Goal: Information Seeking & Learning: Learn about a topic

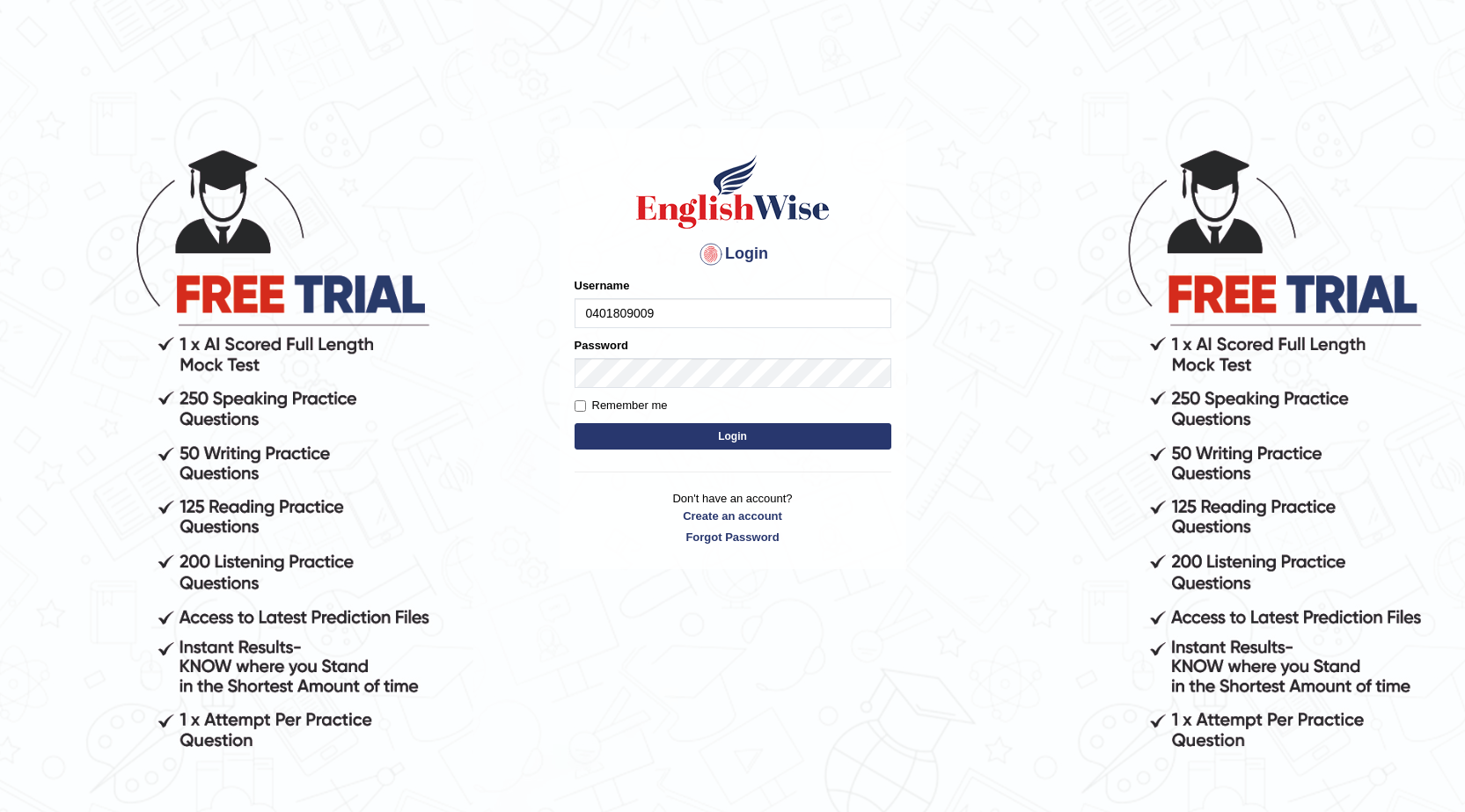
type input "0401809009"
click at [699, 433] on button "Login" at bounding box center [732, 436] width 317 height 26
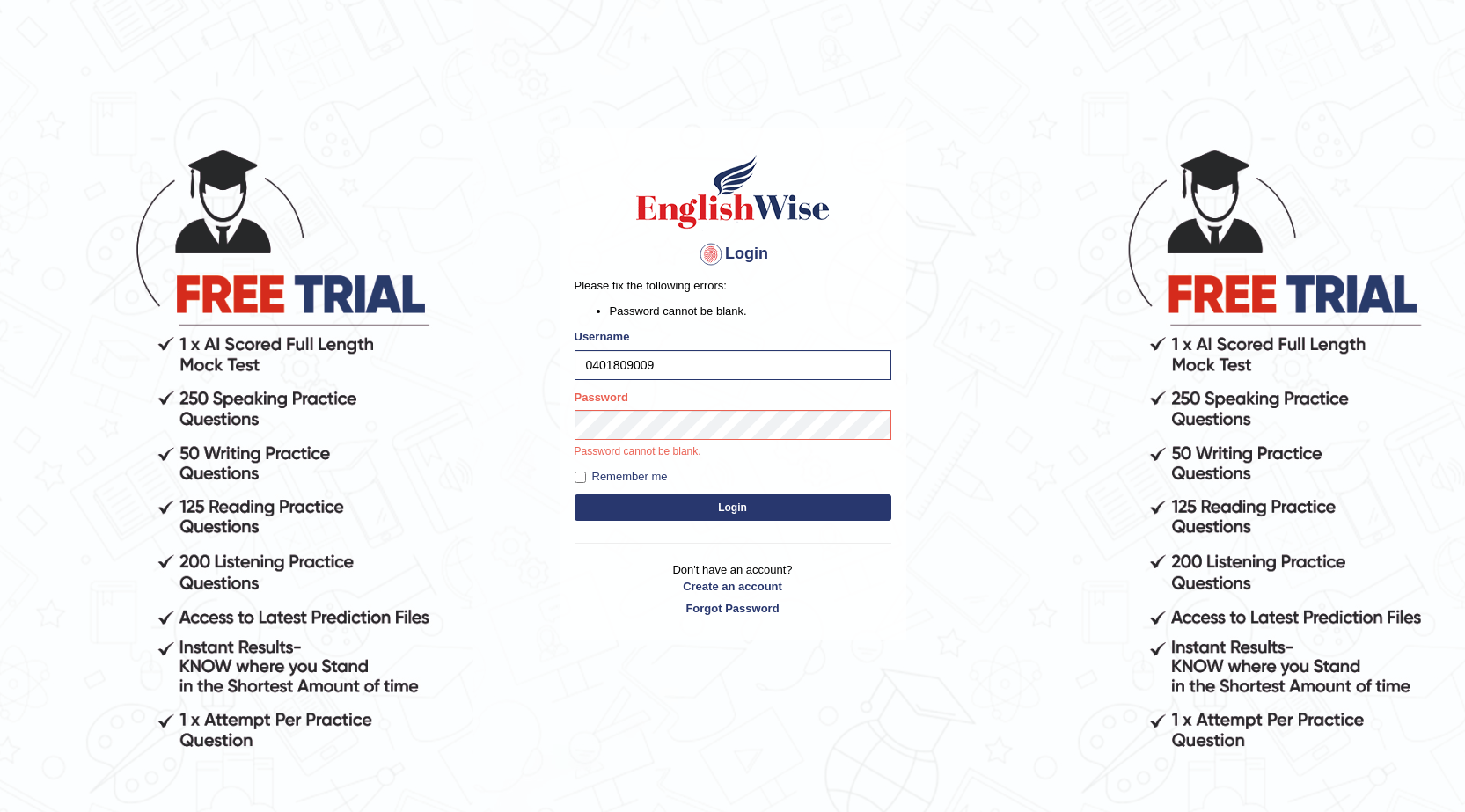
click at [728, 509] on button "Login" at bounding box center [732, 507] width 317 height 26
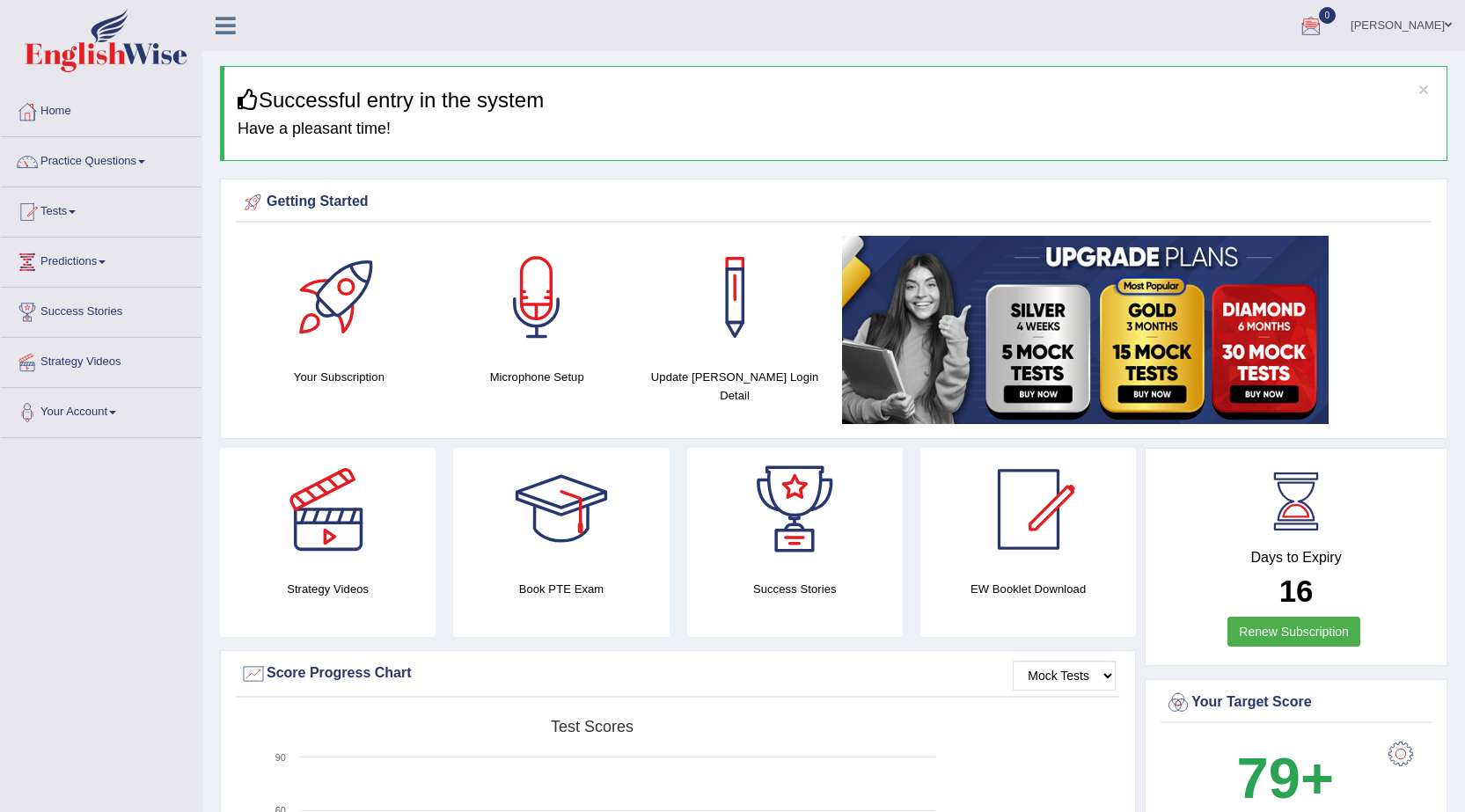
click at [62, 110] on link "Home" at bounding box center [101, 108] width 201 height 44
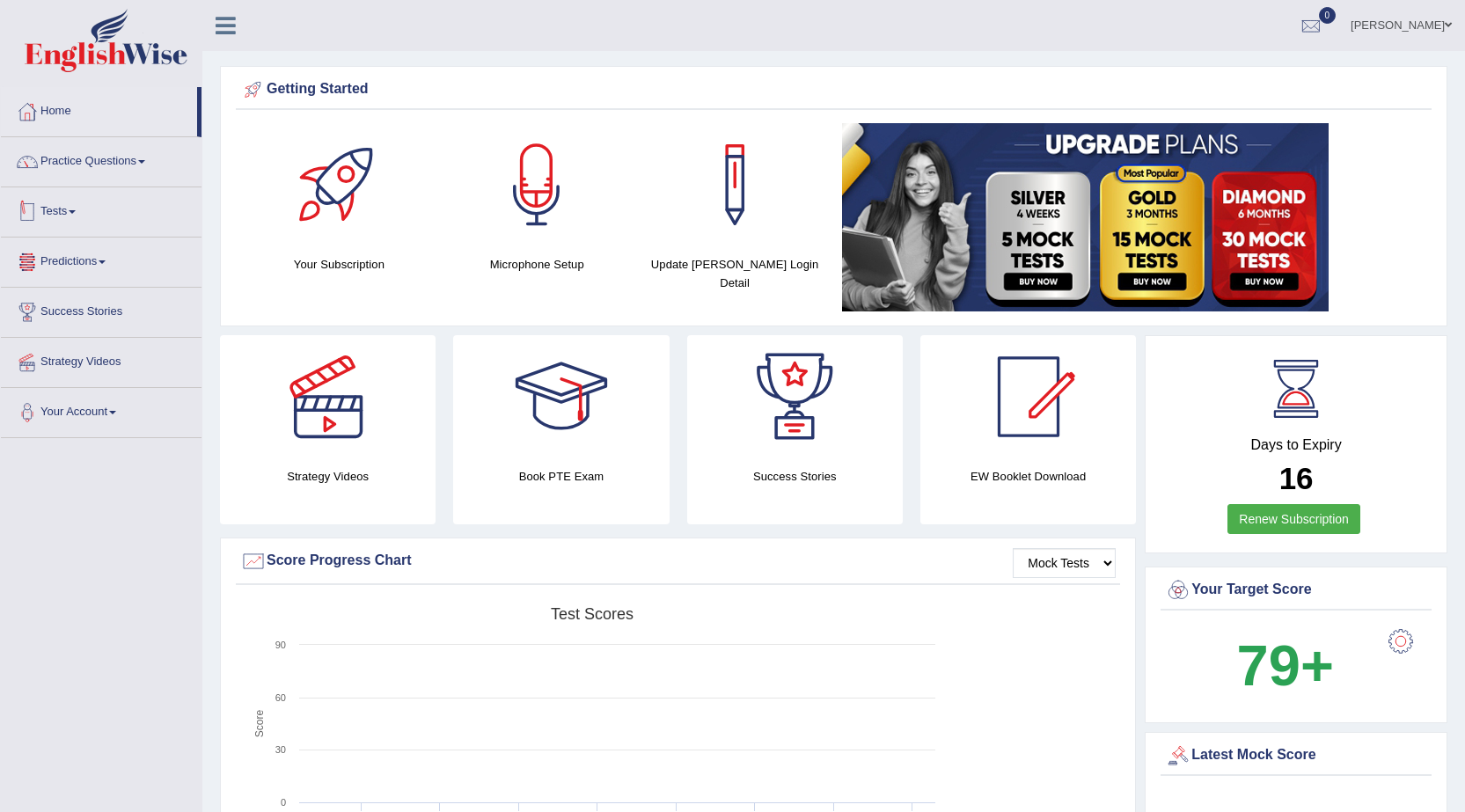
click at [74, 214] on link "Tests" at bounding box center [101, 208] width 201 height 44
click at [91, 252] on link "Take Practice Sectional Test" at bounding box center [114, 252] width 165 height 32
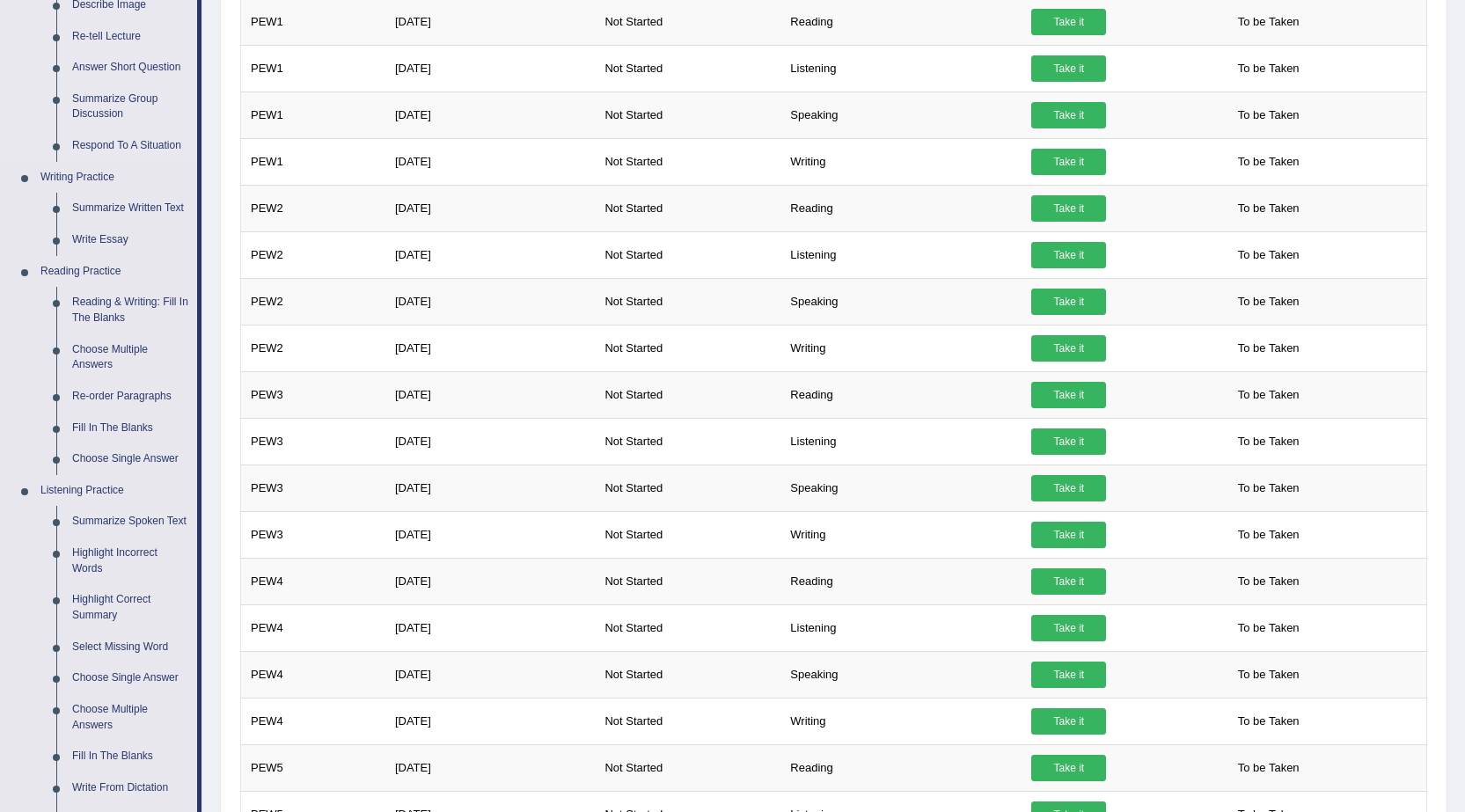
scroll to position [264, 0]
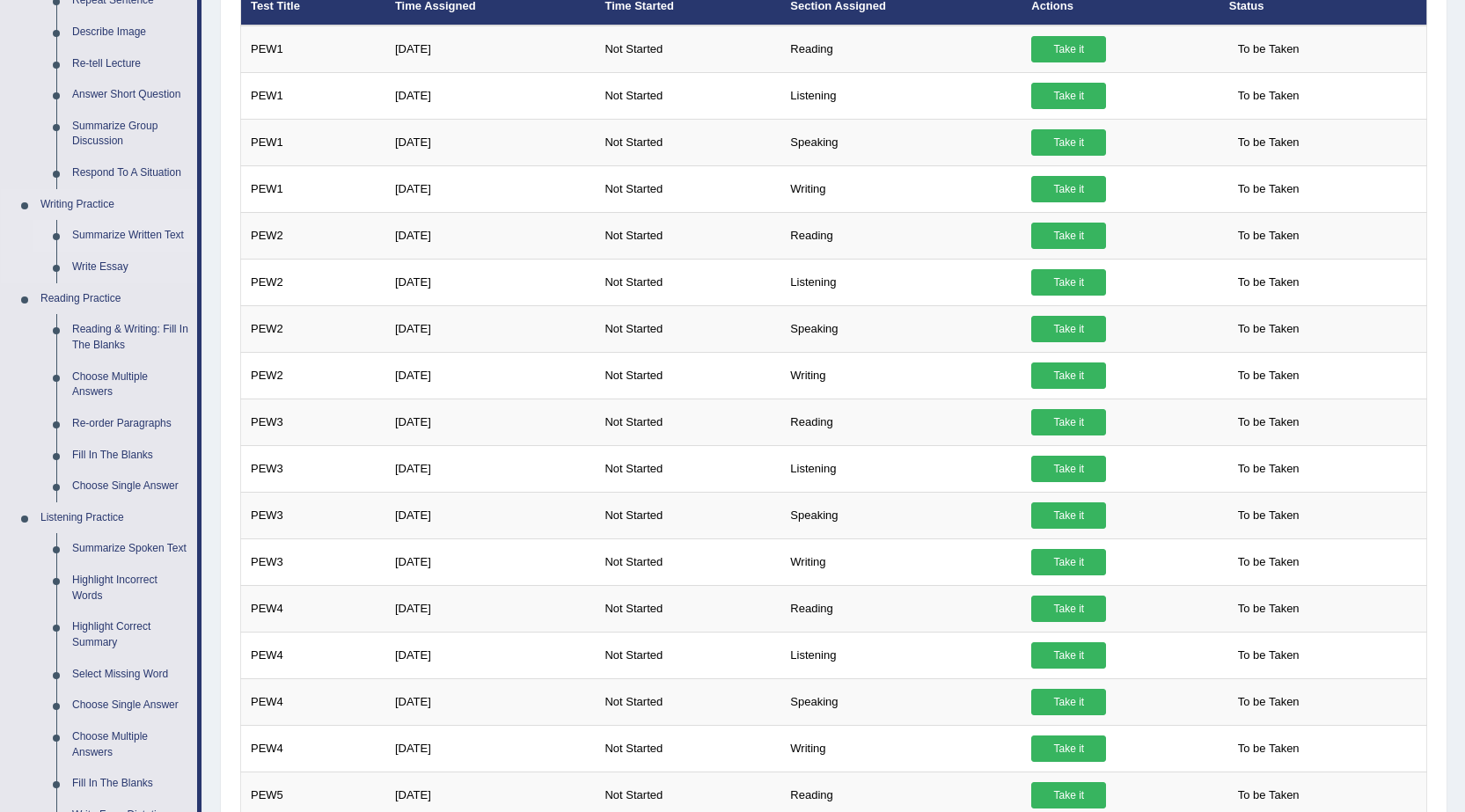
click at [169, 235] on link "Summarize Written Text" at bounding box center [131, 236] width 132 height 32
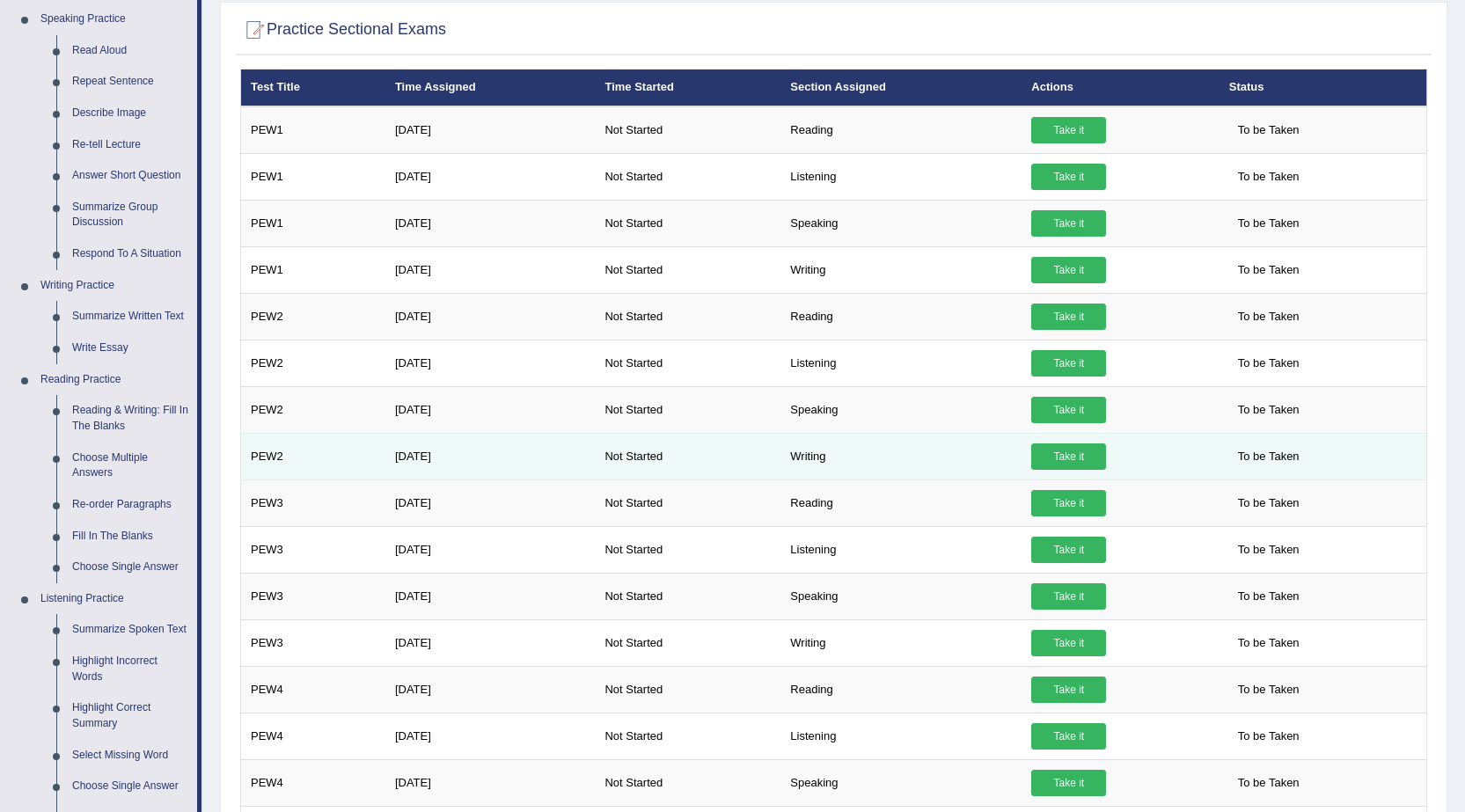
scroll to position [180, 0]
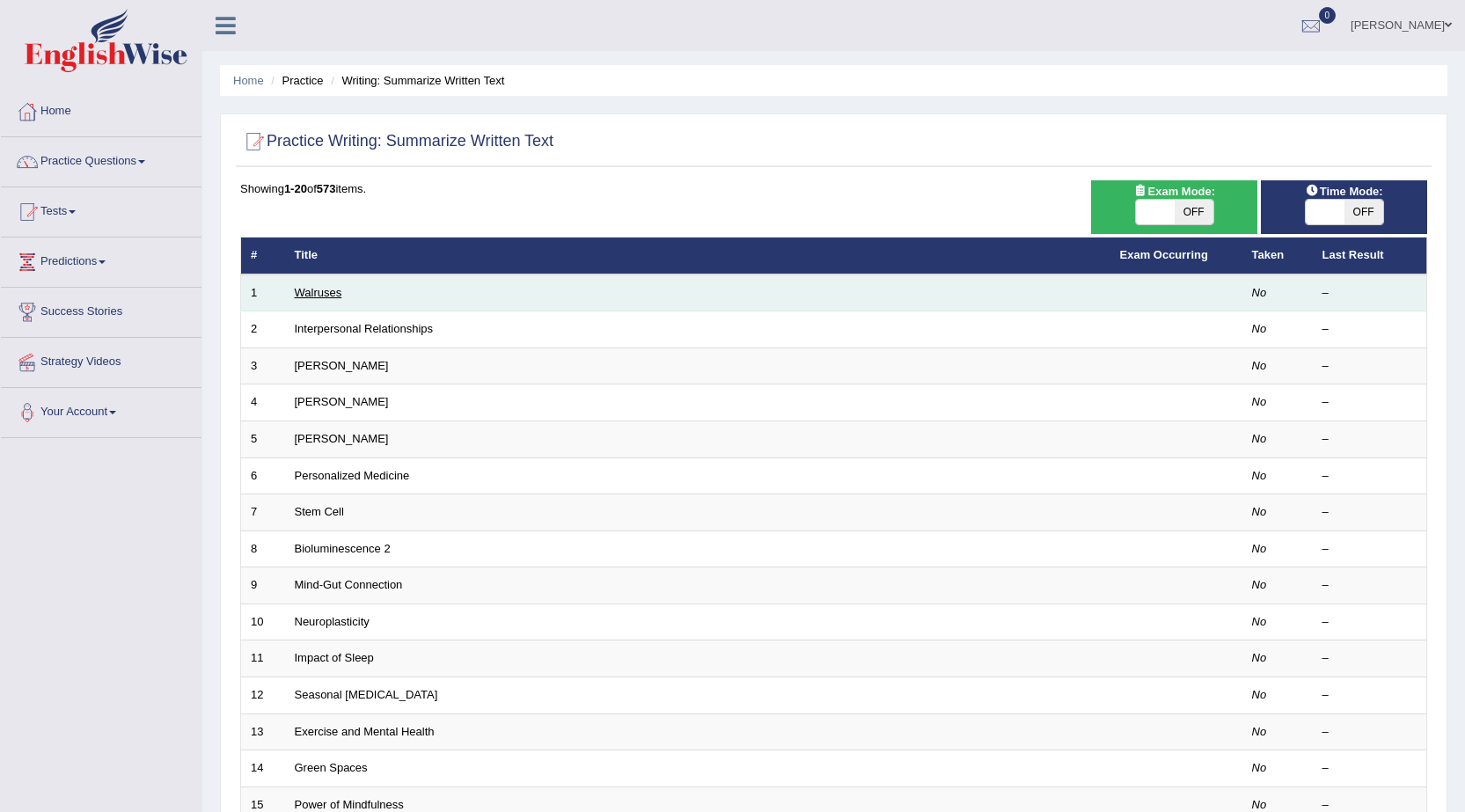
click at [339, 293] on link "Walruses" at bounding box center [319, 293] width 48 height 14
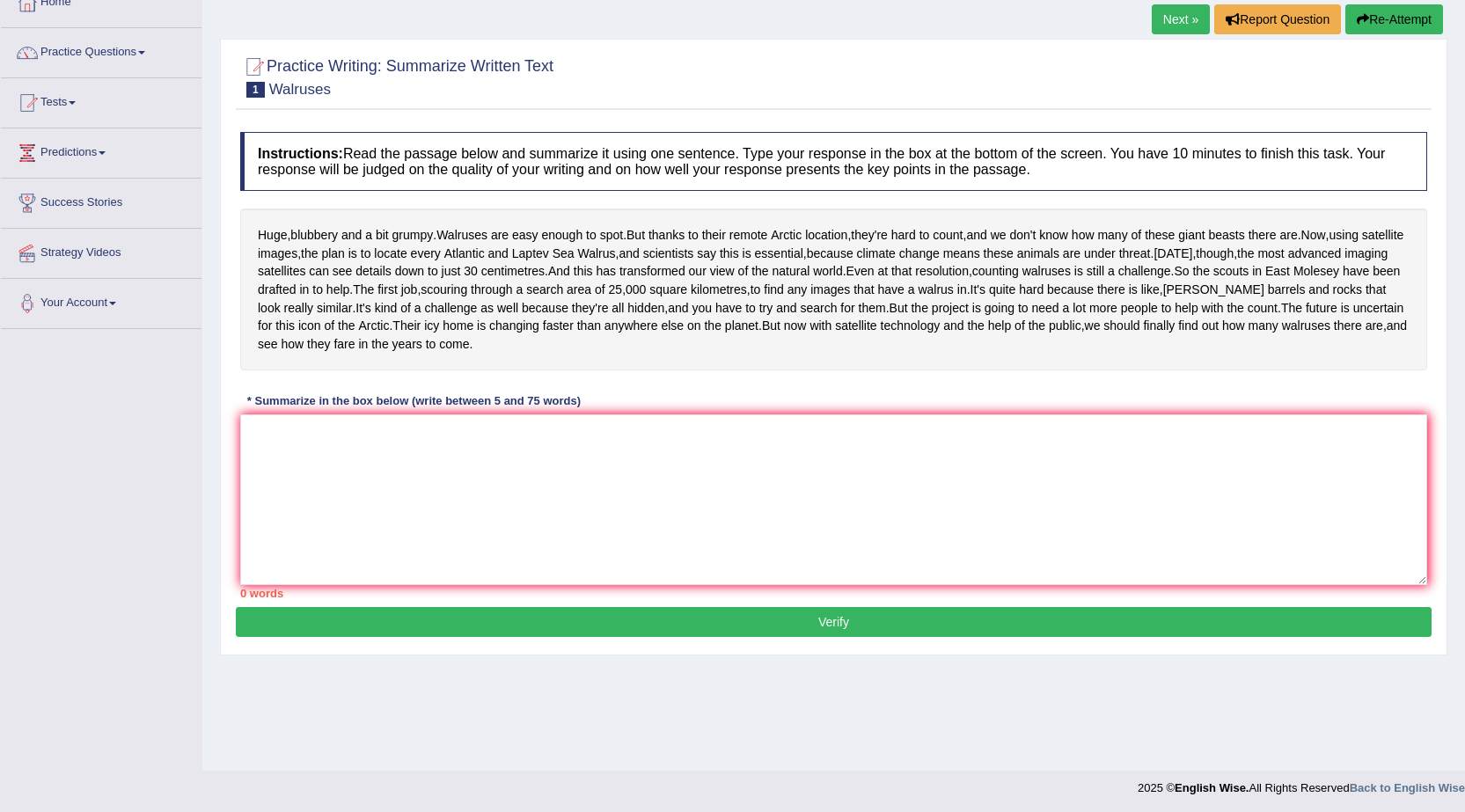
scroll to position [112, 0]
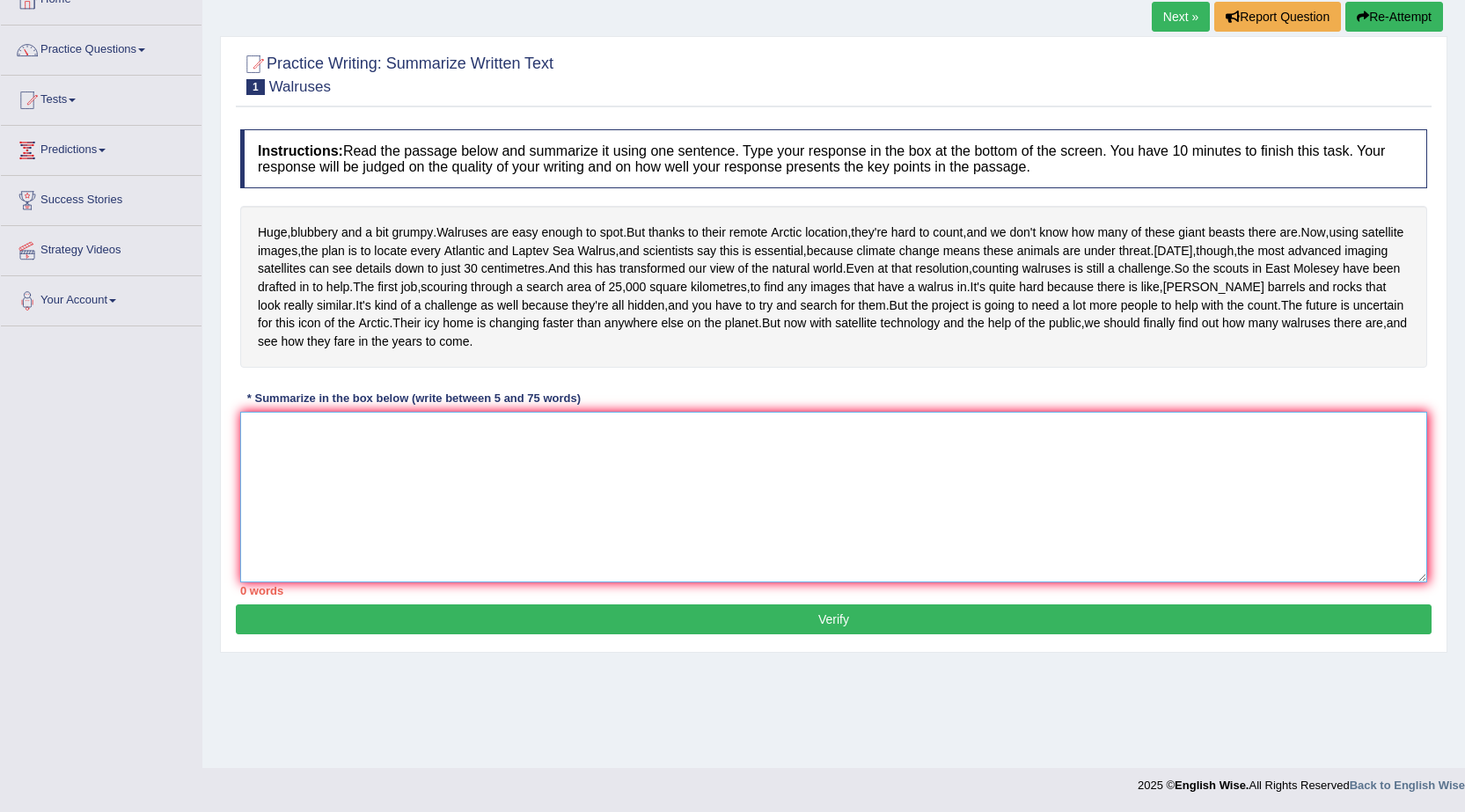
click at [511, 539] on textarea at bounding box center [834, 497] width 1187 height 170
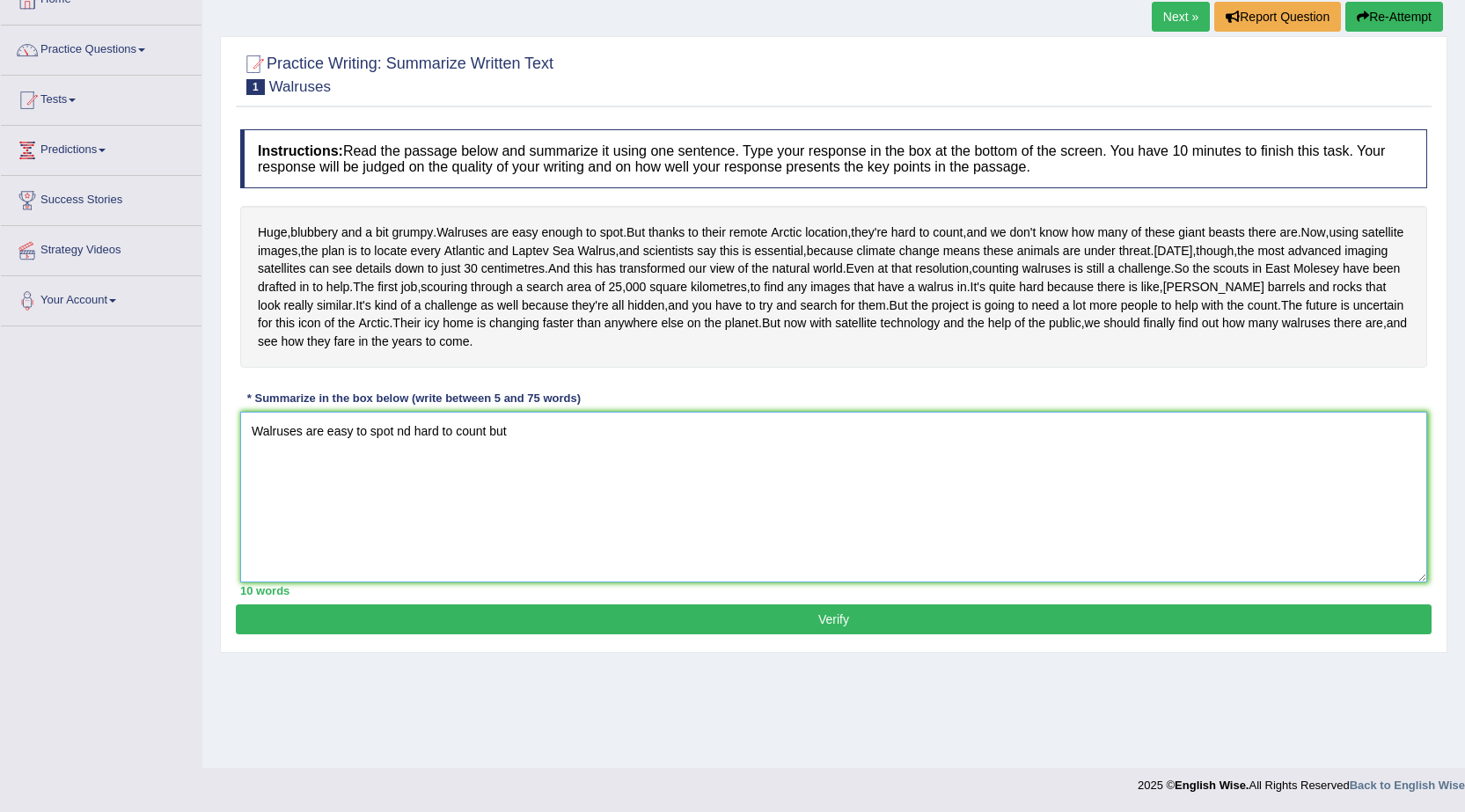
click at [397, 508] on textarea "Walruses are easy to spot nd hard to count but" at bounding box center [834, 497] width 1187 height 170
click at [527, 505] on textarea "Walruses are easy to spot and hard to count but" at bounding box center [834, 497] width 1187 height 170
click at [669, 505] on textarea "Walruses are easy to spot and hard to count but now with satellite technology w…" at bounding box center [834, 497] width 1187 height 170
click at [679, 505] on textarea "Walruses are easy to spot and hard to count but now with satellite technology w…" at bounding box center [834, 497] width 1187 height 170
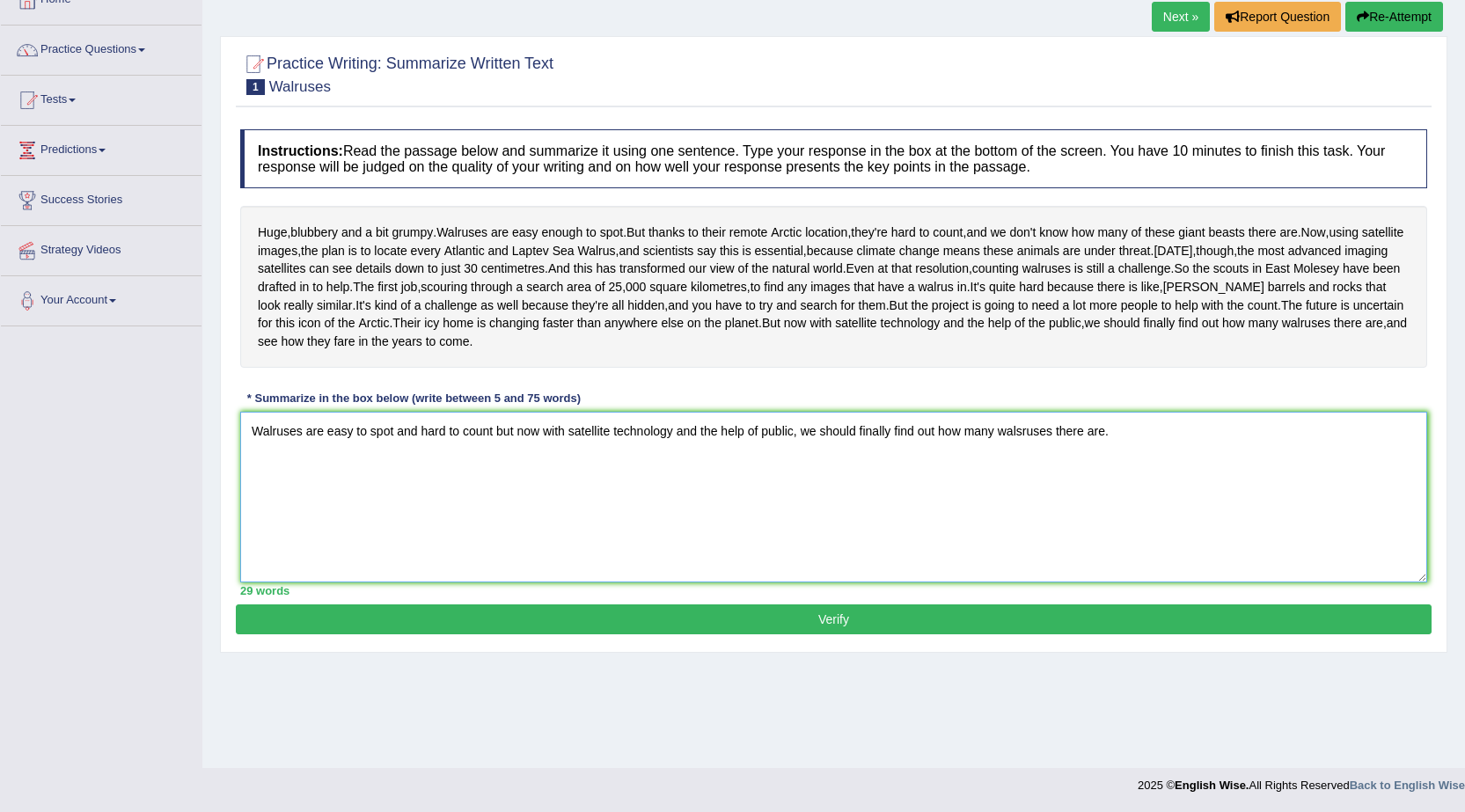
click at [1105, 508] on textarea "Walruses are easy to spot and hard to count but now with satellite technology a…" at bounding box center [834, 497] width 1187 height 170
click at [494, 507] on textarea "Walruses are easy to spot and hard to count but now with satellite technology a…" at bounding box center [834, 497] width 1187 height 170
click at [394, 505] on textarea "Walruses are easy to spot and hard to count, but now with satellite technology …" at bounding box center [834, 497] width 1187 height 170
type textarea "Walruses are easy to spot and hard to count, but now with satellite technology …"
click at [799, 634] on button "Verify" at bounding box center [834, 619] width 1196 height 30
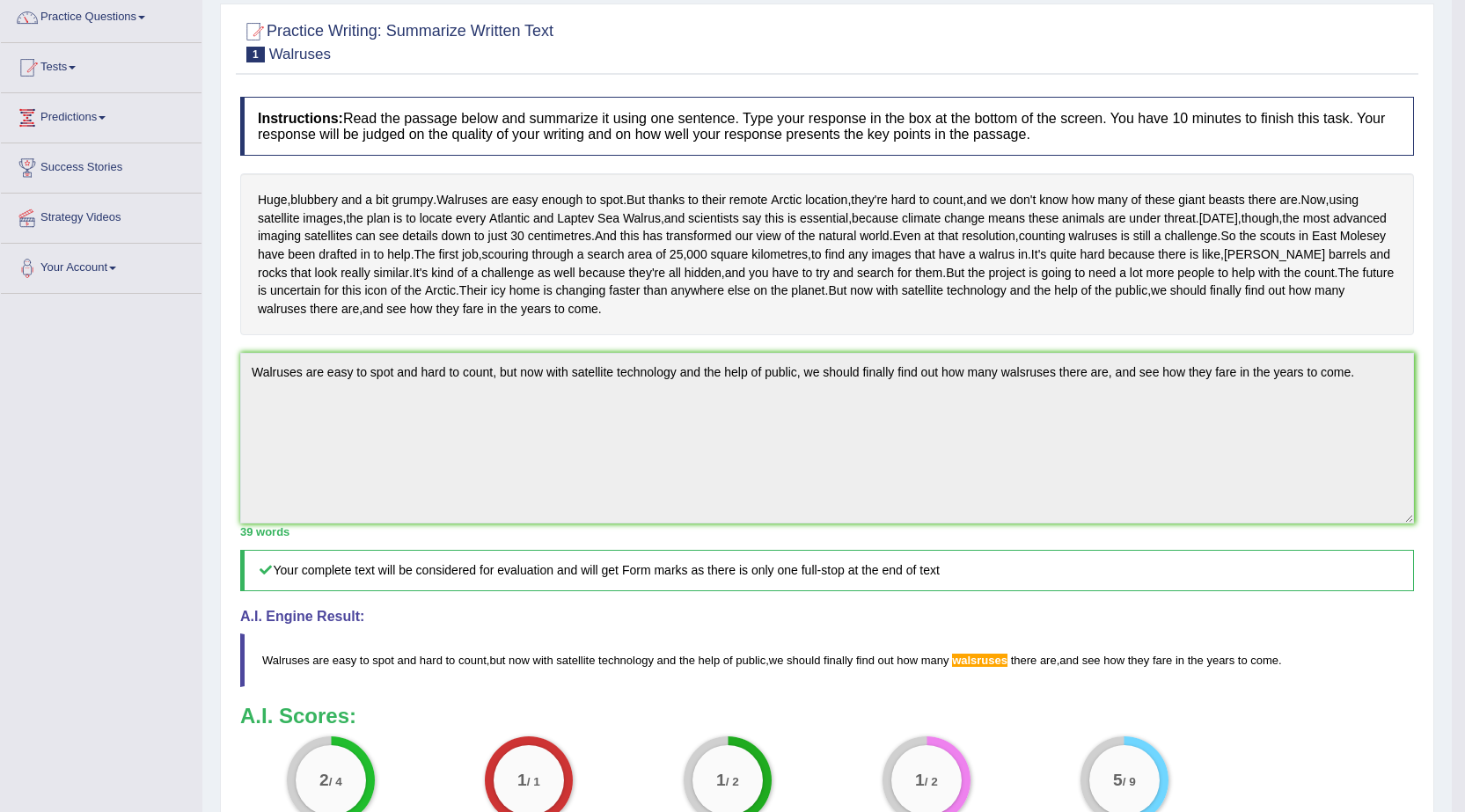
scroll to position [0, 0]
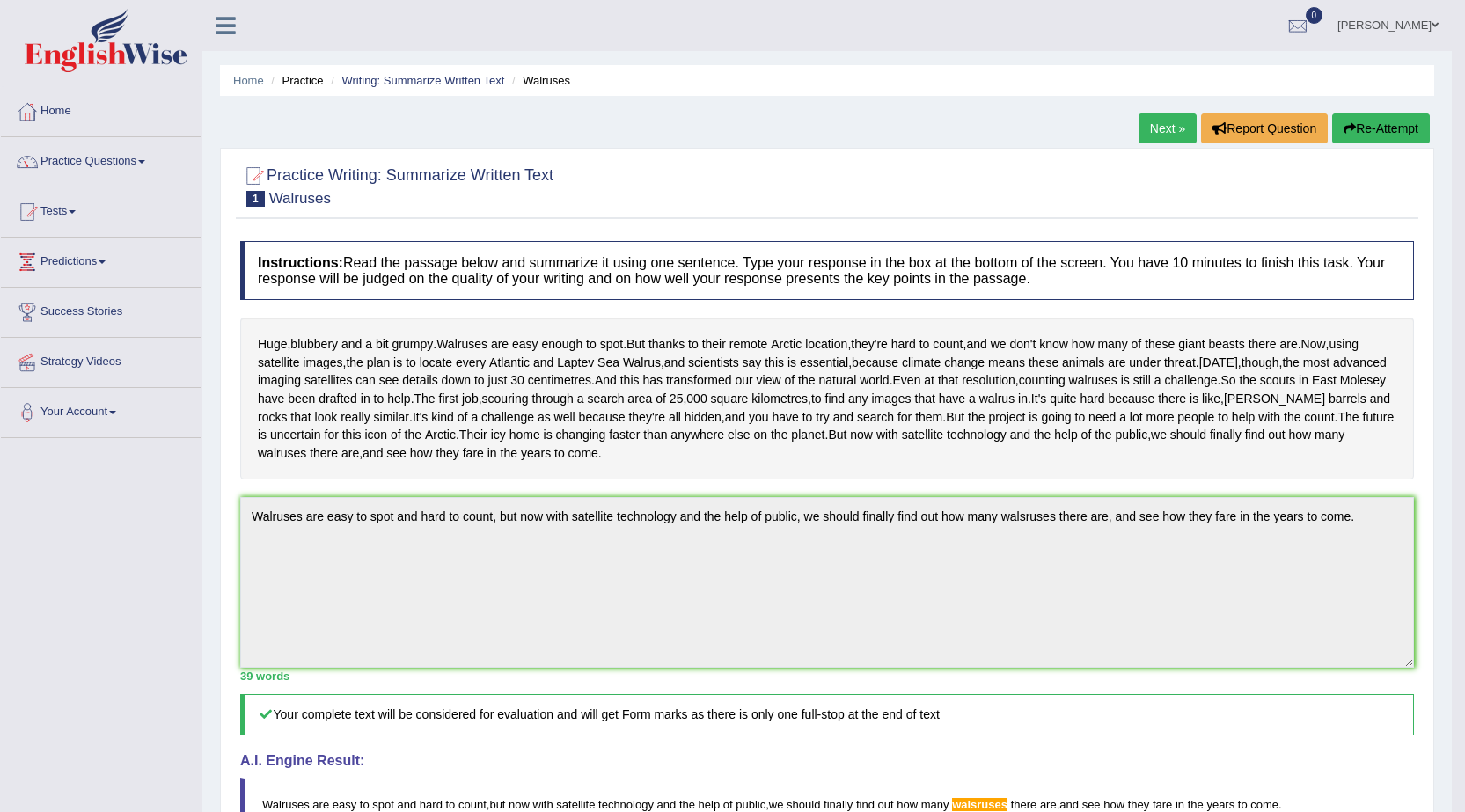
click at [1380, 129] on button "Re-Attempt" at bounding box center [1381, 129] width 97 height 30
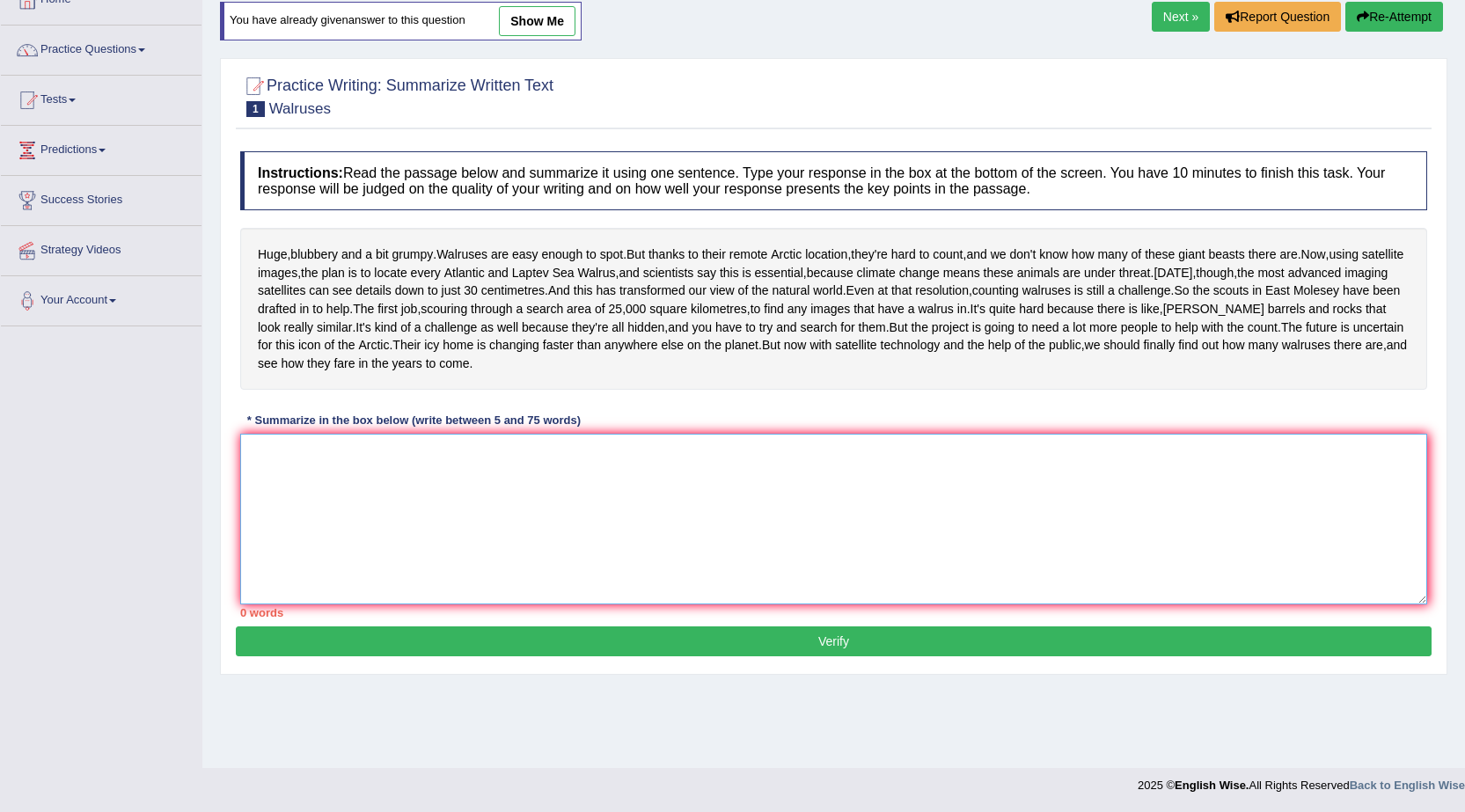
click at [272, 509] on textarea at bounding box center [834, 518] width 1187 height 170
type textarea "w"
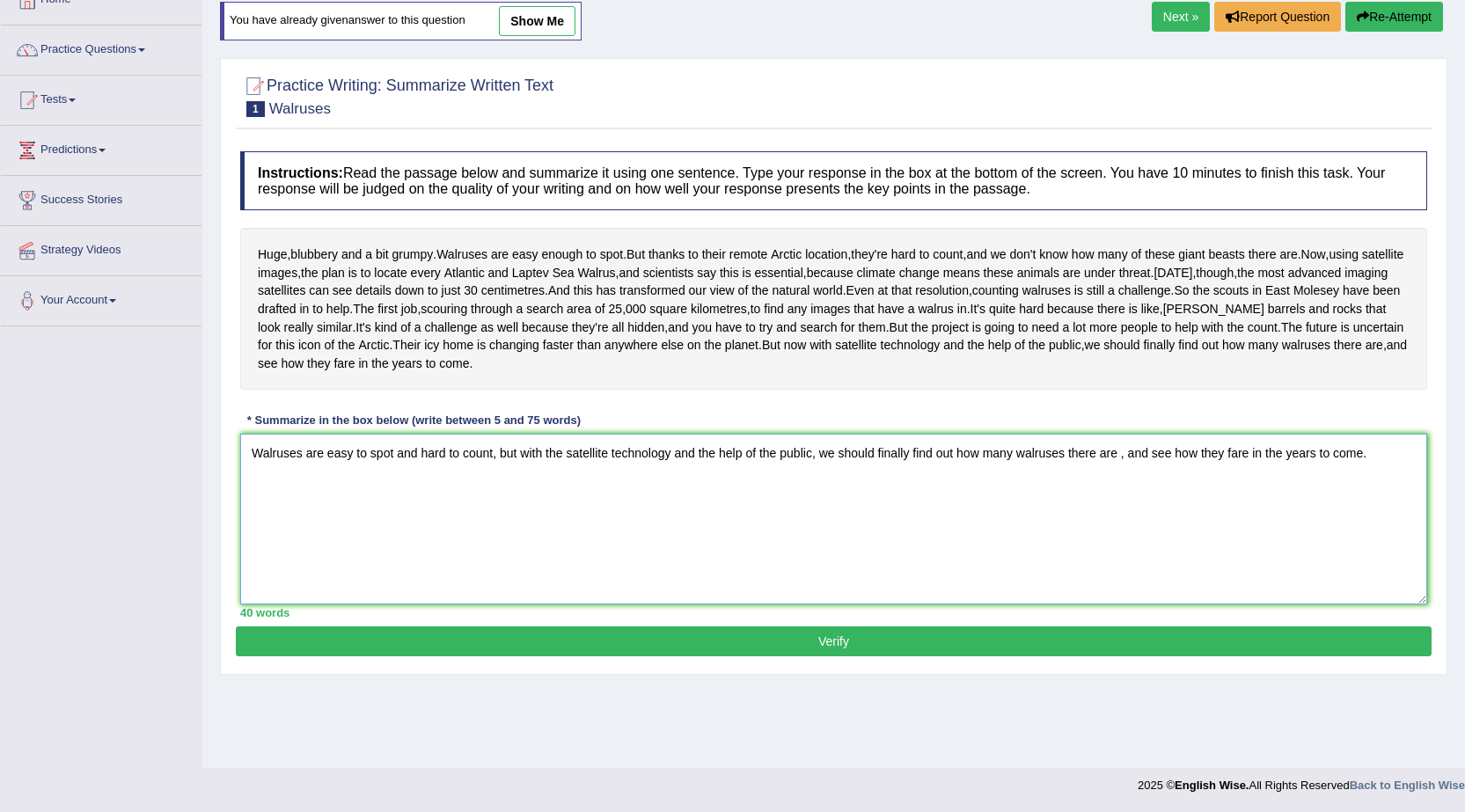
click at [1120, 531] on textarea "Walruses are easy to spot and hard to count, but with the satellite technology …" at bounding box center [834, 518] width 1187 height 170
type textarea "Walruses are easy to spot and hard to count, but with the satellite technology …"
click at [830, 656] on button "Verify" at bounding box center [834, 641] width 1196 height 30
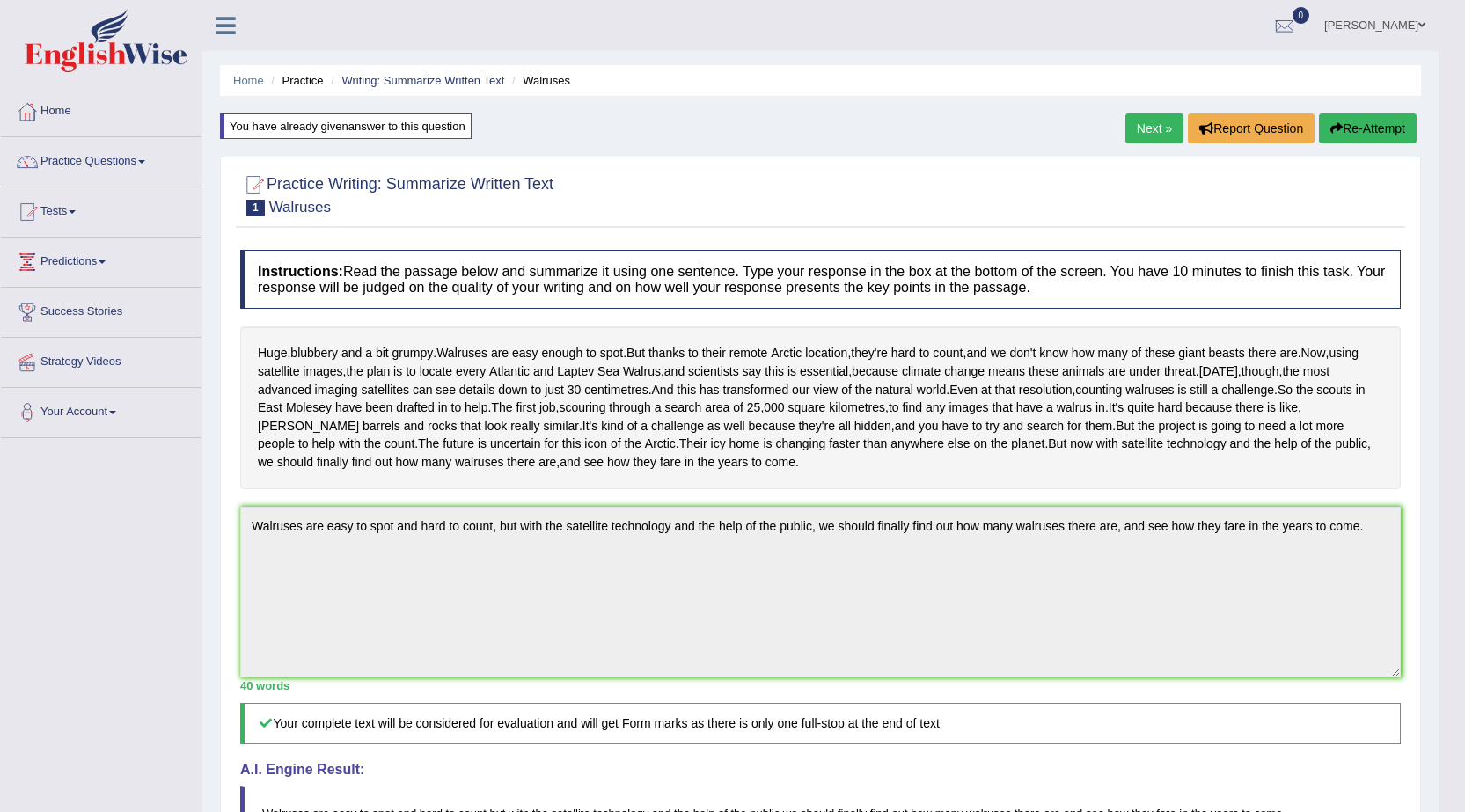
click at [1132, 129] on link "Next »" at bounding box center [1154, 129] width 58 height 30
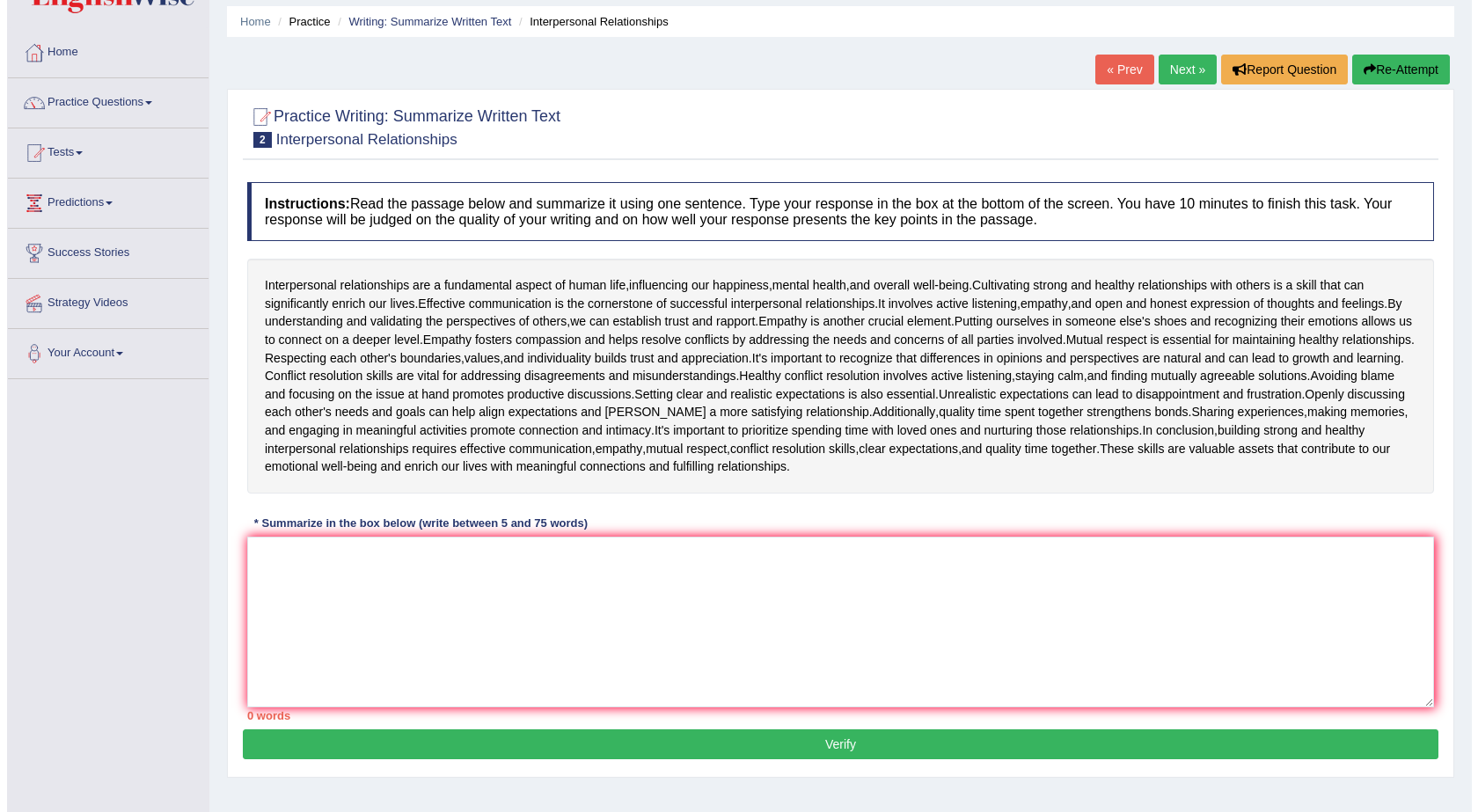
scroll to position [112, 0]
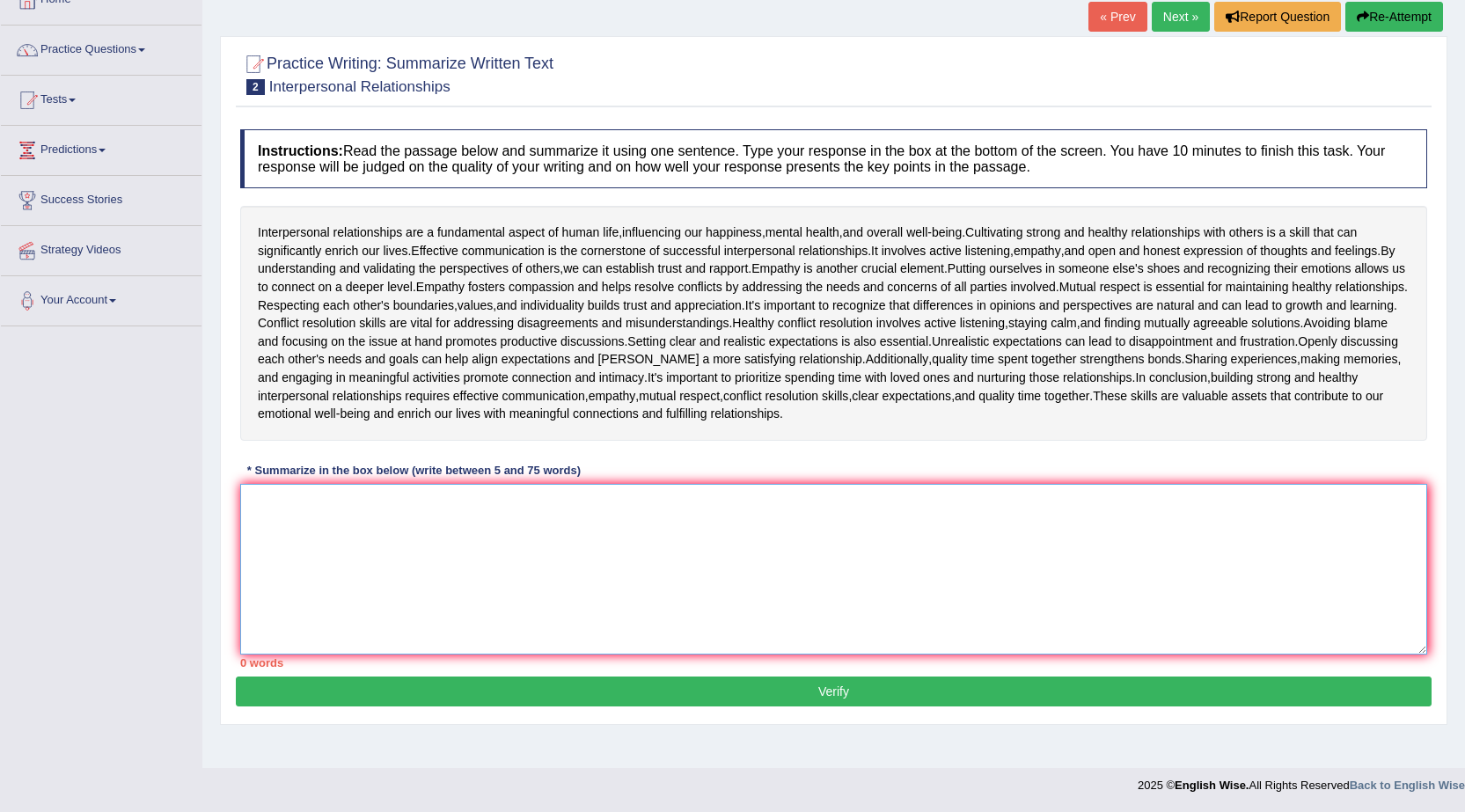
click at [618, 530] on textarea at bounding box center [834, 569] width 1187 height 170
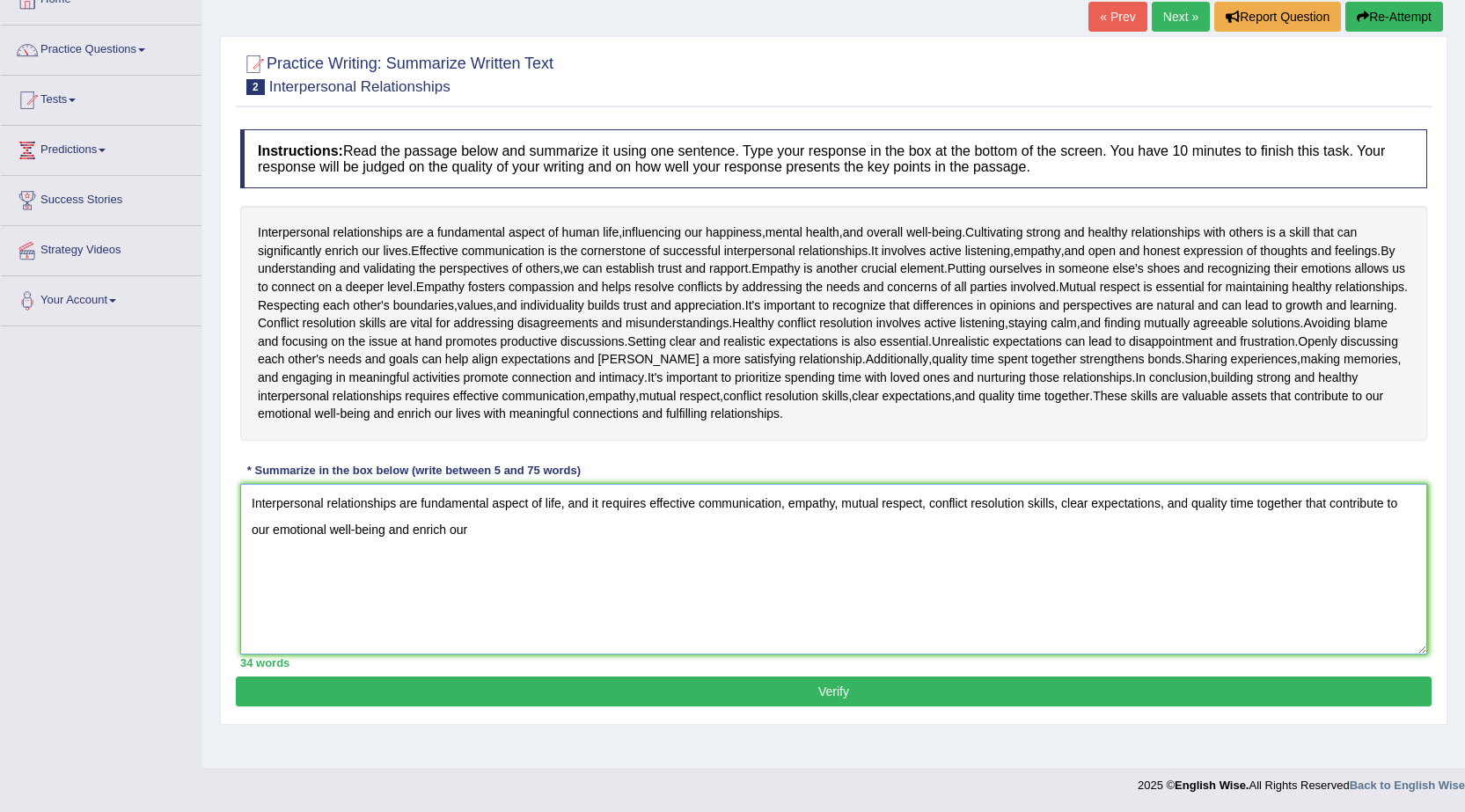
click at [469, 530] on textarea "Interpersonal relationships are fundamental aspect of life, and it requires eff…" at bounding box center [834, 569] width 1187 height 170
type textarea "Interpersonal relationships are fundamental aspect of life, and it requires eff…"
click at [844, 683] on button "Verify" at bounding box center [834, 691] width 1196 height 30
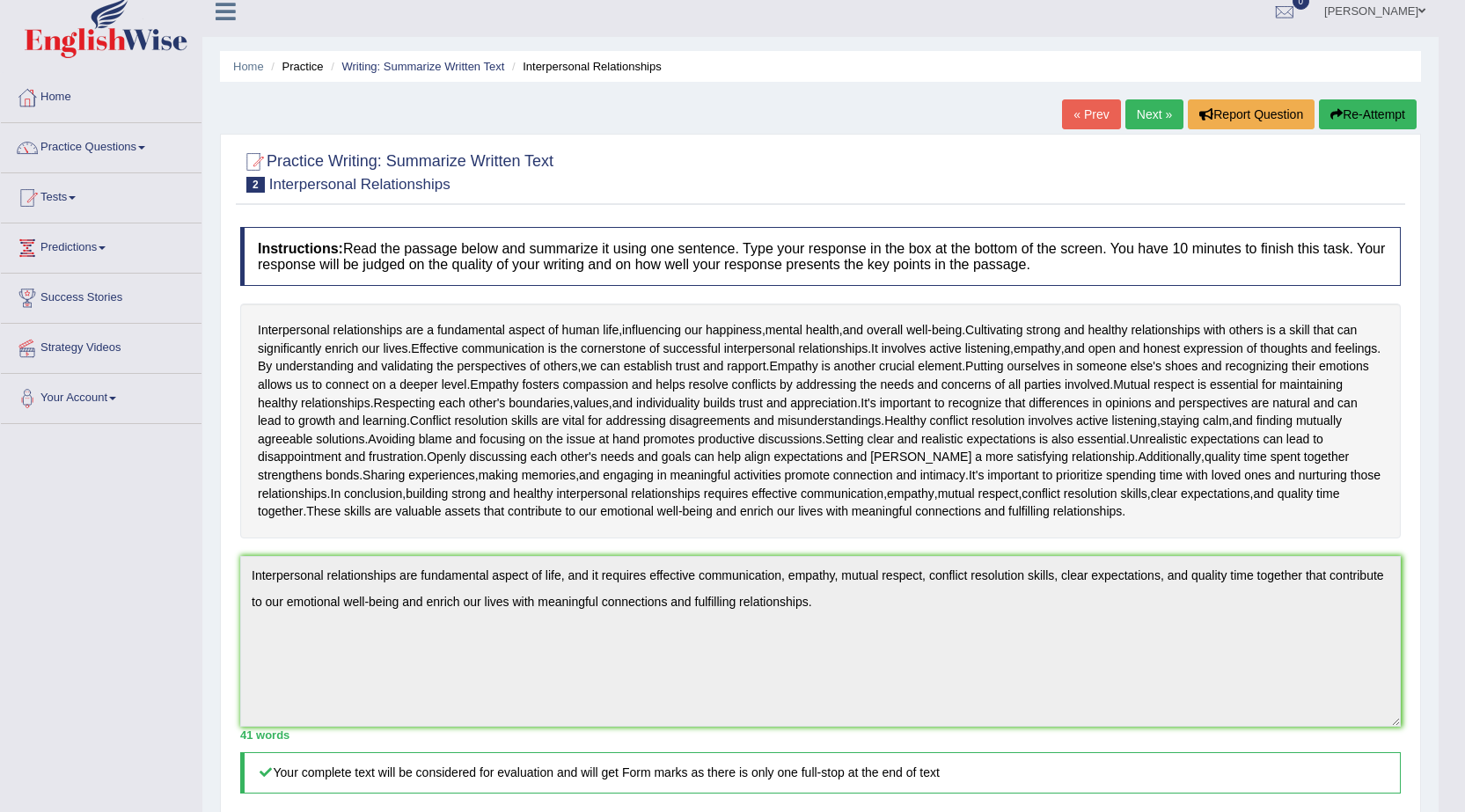
scroll to position [0, 0]
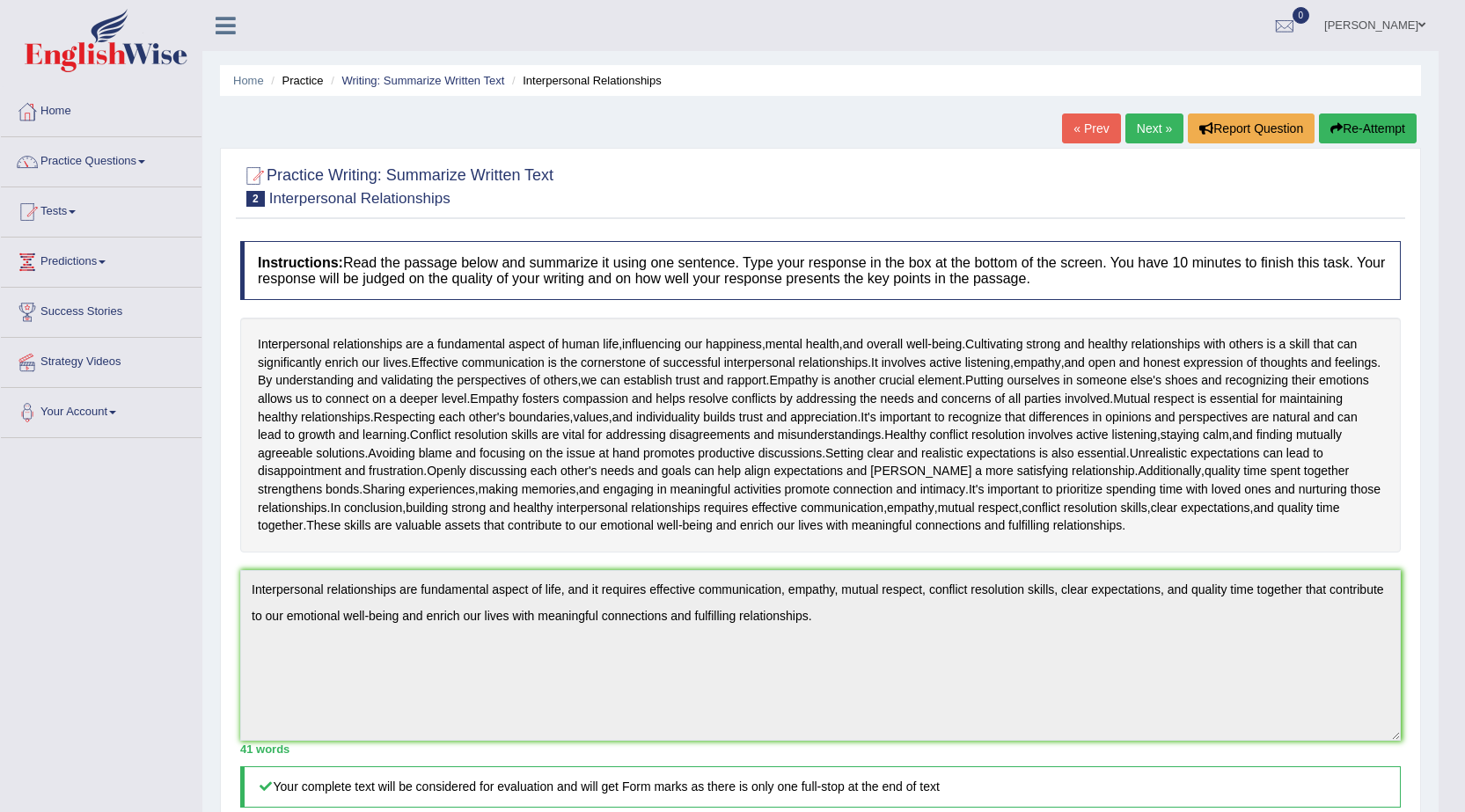
click at [1363, 129] on button "Re-Attempt" at bounding box center [1368, 129] width 97 height 30
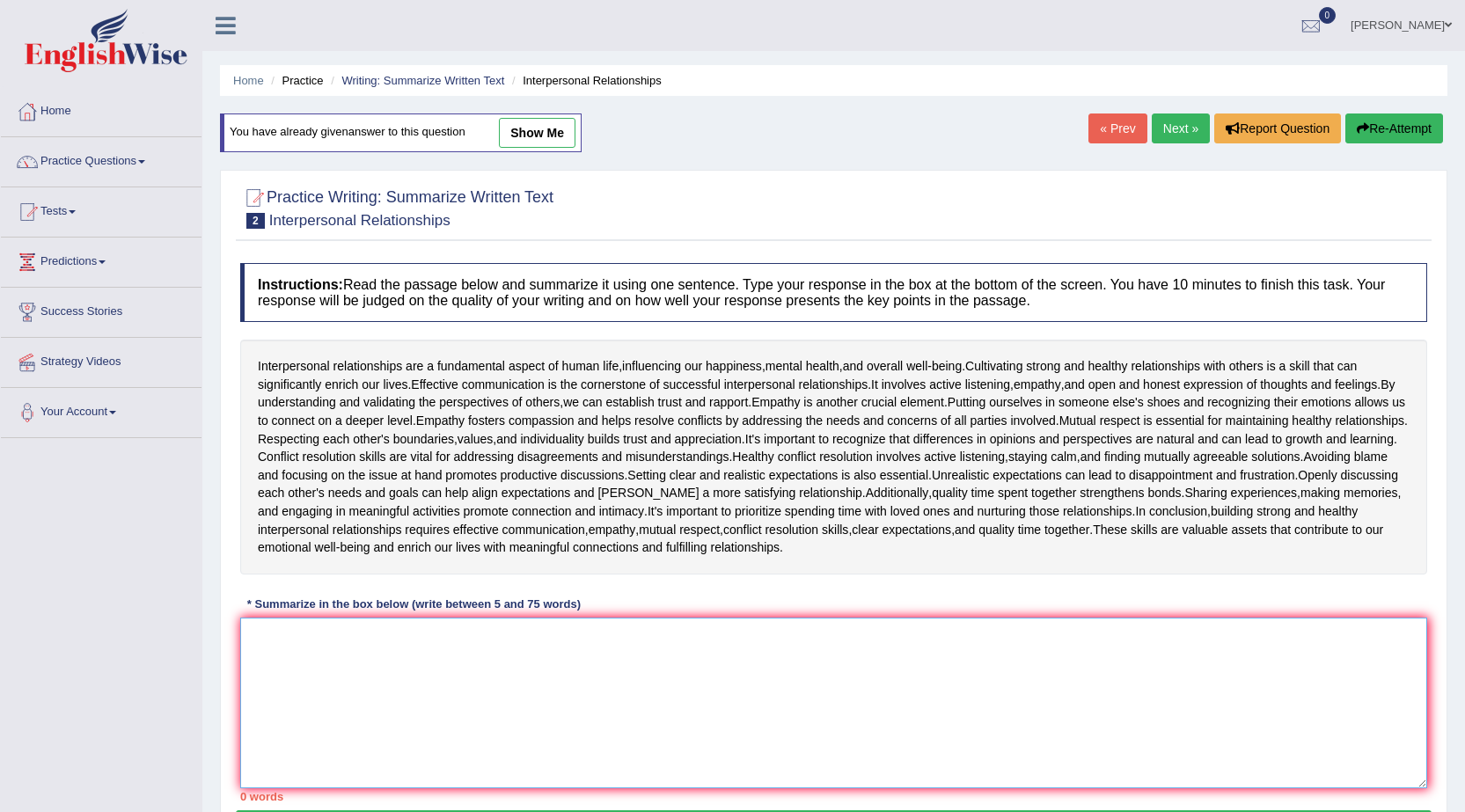
click at [301, 668] on textarea at bounding box center [834, 702] width 1187 height 170
type textarea "interpe"
drag, startPoint x: 321, startPoint y: 633, endPoint x: 250, endPoint y: 641, distance: 71.4
click at [238, 645] on div "Instructions: Read the passage below and summarize it using one sentence. Type …" at bounding box center [834, 532] width 1196 height 556
drag, startPoint x: 255, startPoint y: 363, endPoint x: 689, endPoint y: 348, distance: 434.3
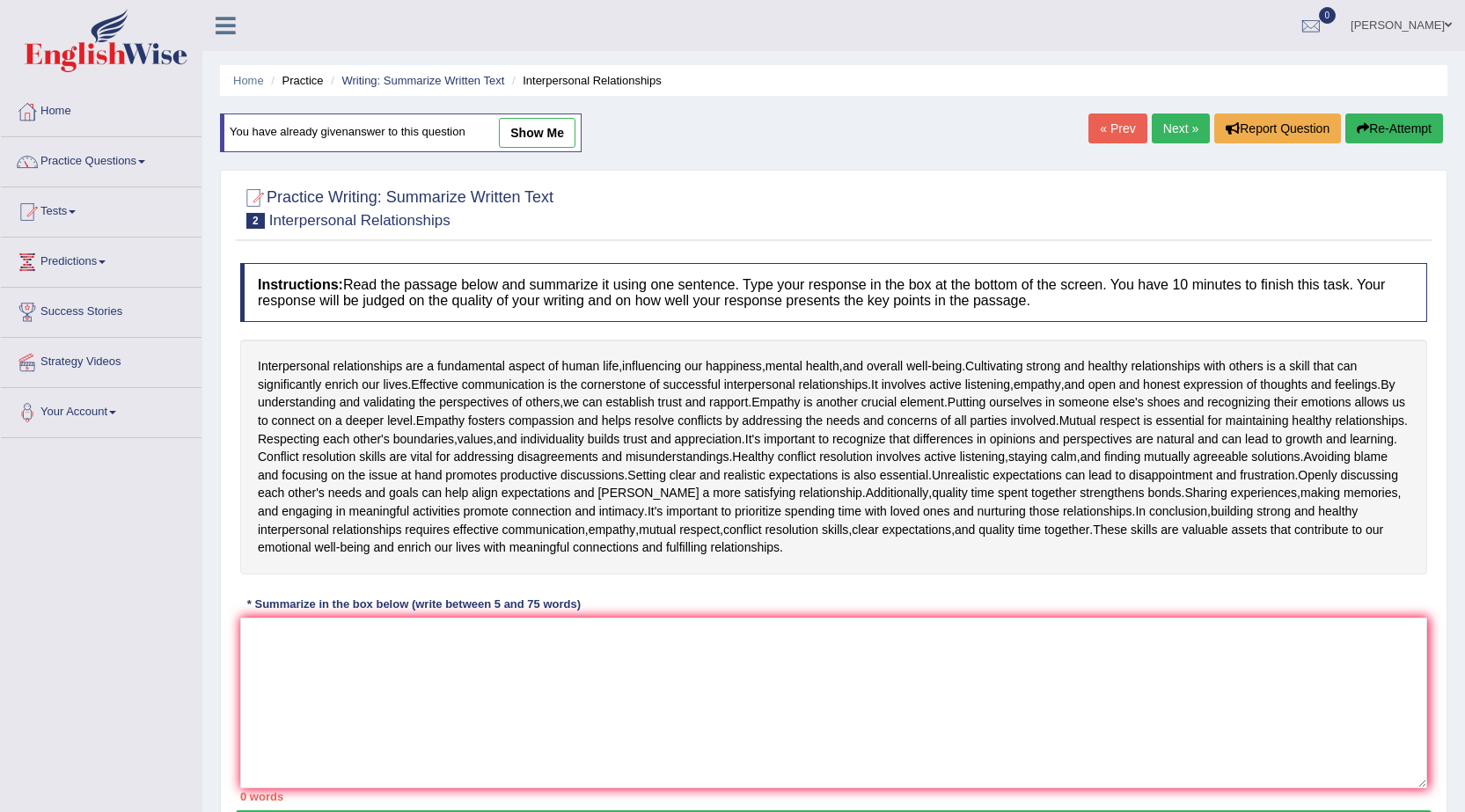
click at [689, 348] on div "Interpersonal relationships are a fundamental aspect of human life , influencin…" at bounding box center [834, 457] width 1187 height 235
click at [752, 369] on span "happiness" at bounding box center [734, 366] width 56 height 18
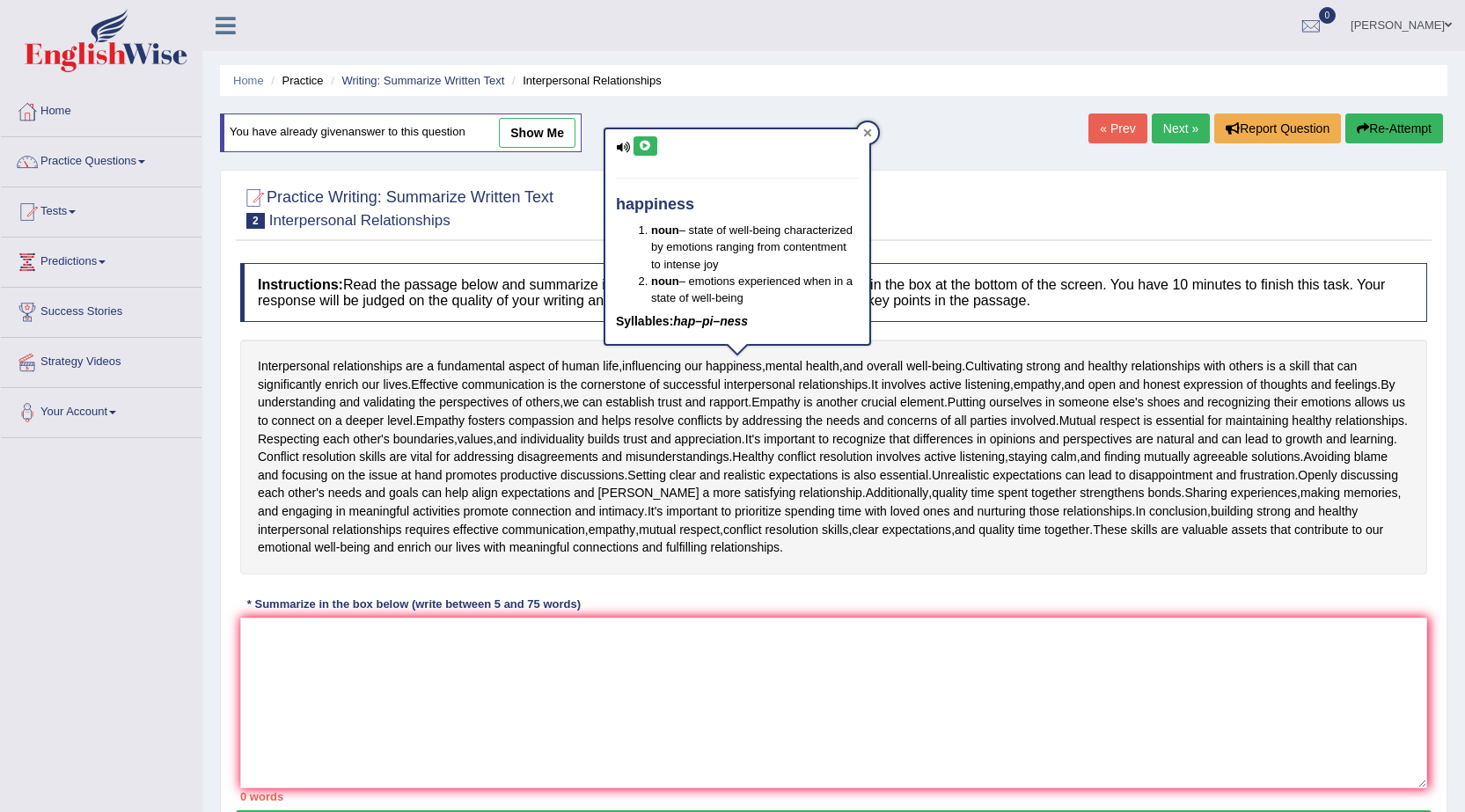
click at [858, 132] on div at bounding box center [868, 133] width 21 height 21
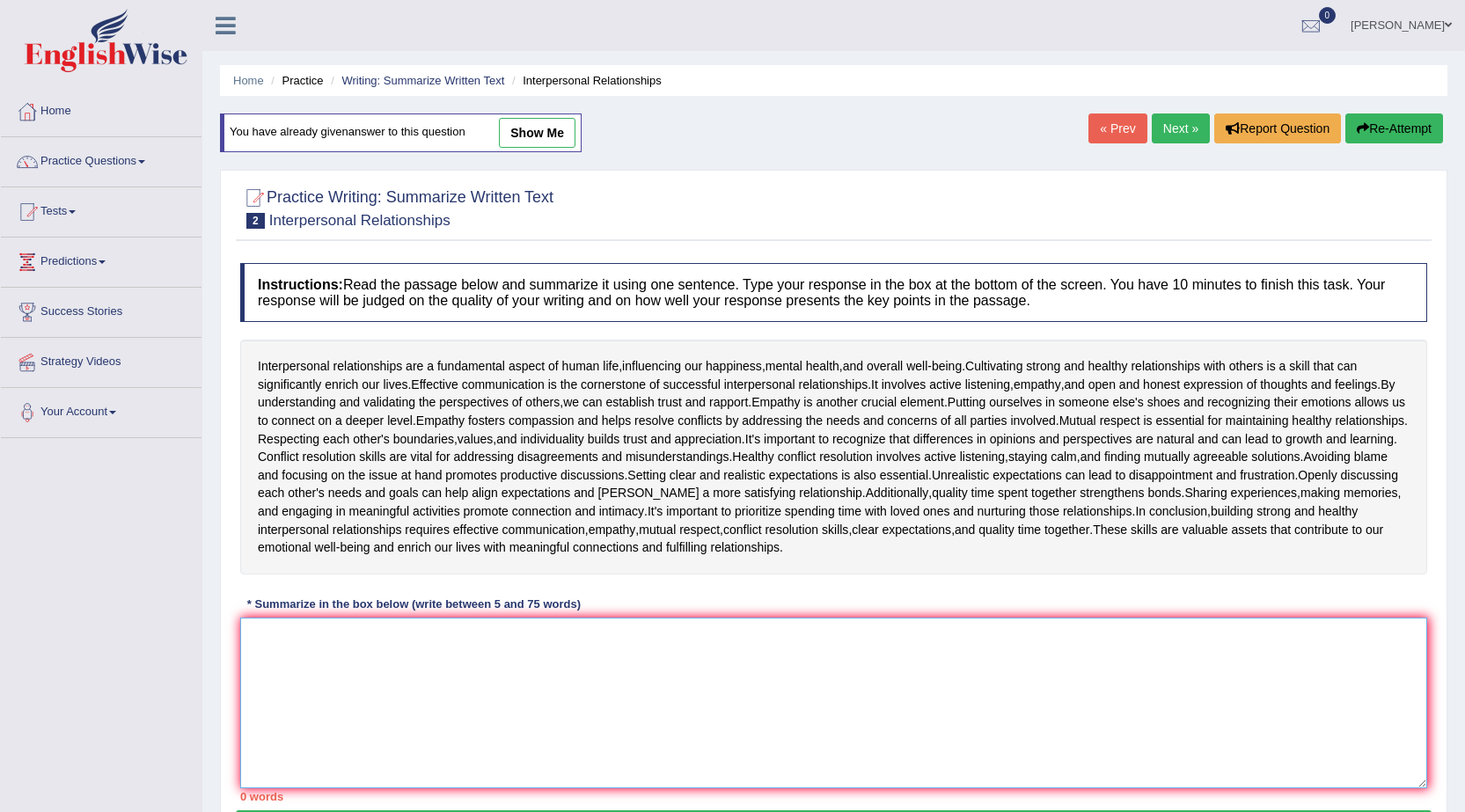
click at [450, 657] on textarea at bounding box center [834, 702] width 1187 height 170
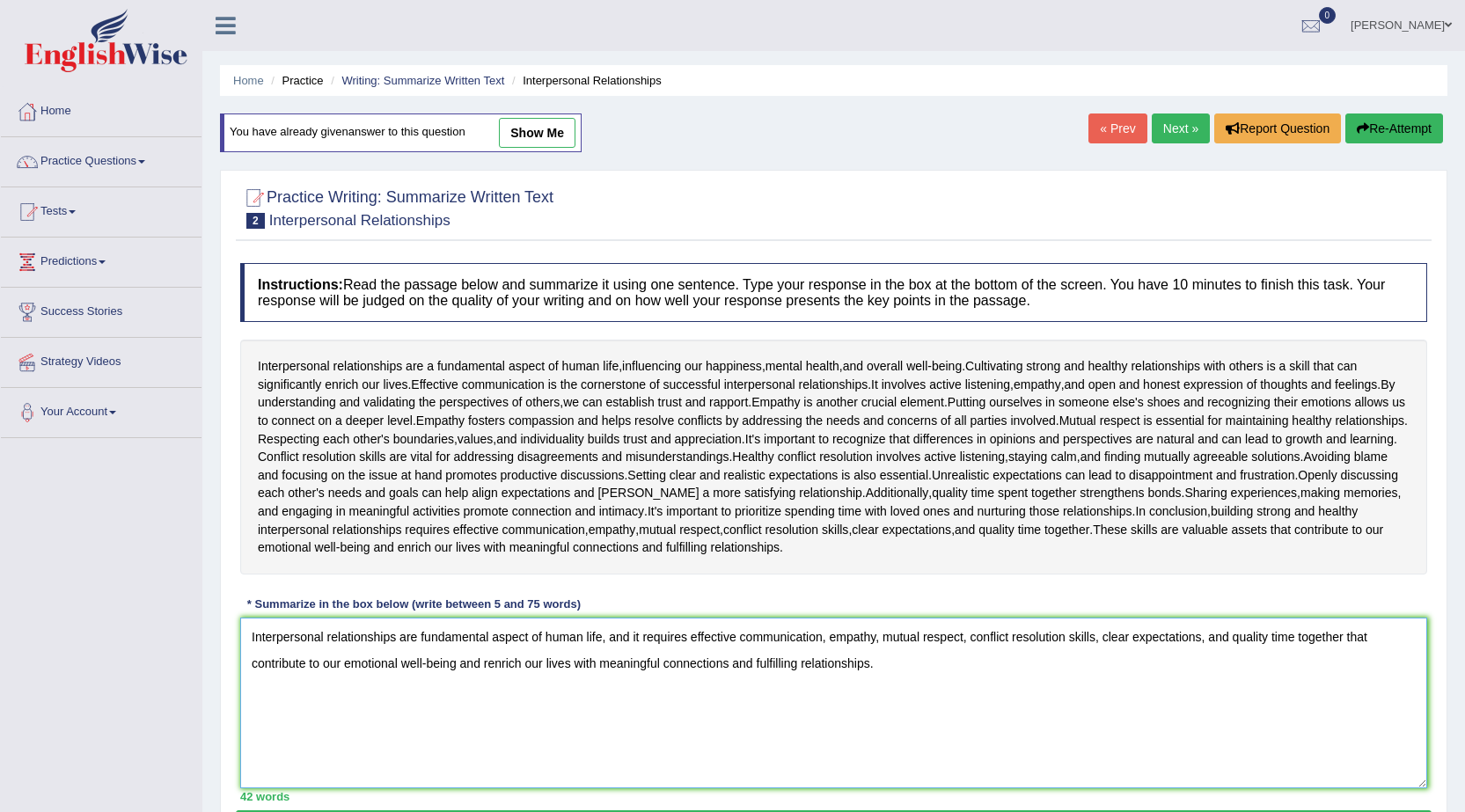
click at [304, 668] on textarea "Interpersonal relationships are fundamental aspect of human life, and it requir…" at bounding box center [834, 702] width 1187 height 170
click at [494, 666] on textarea "Interpersonal relationships are fundamental aspect of human life, and it requir…" at bounding box center [834, 702] width 1187 height 170
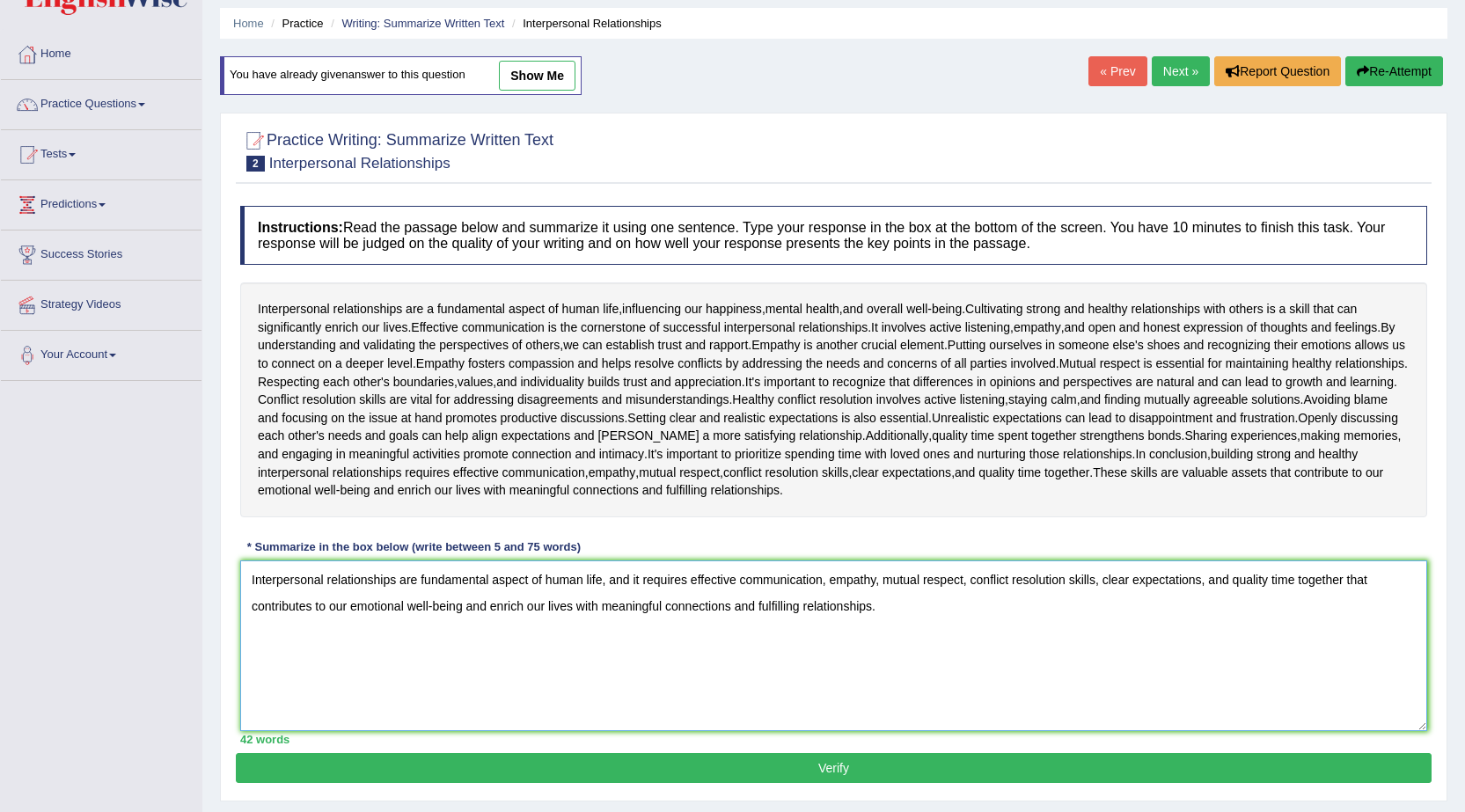
scroll to position [112, 0]
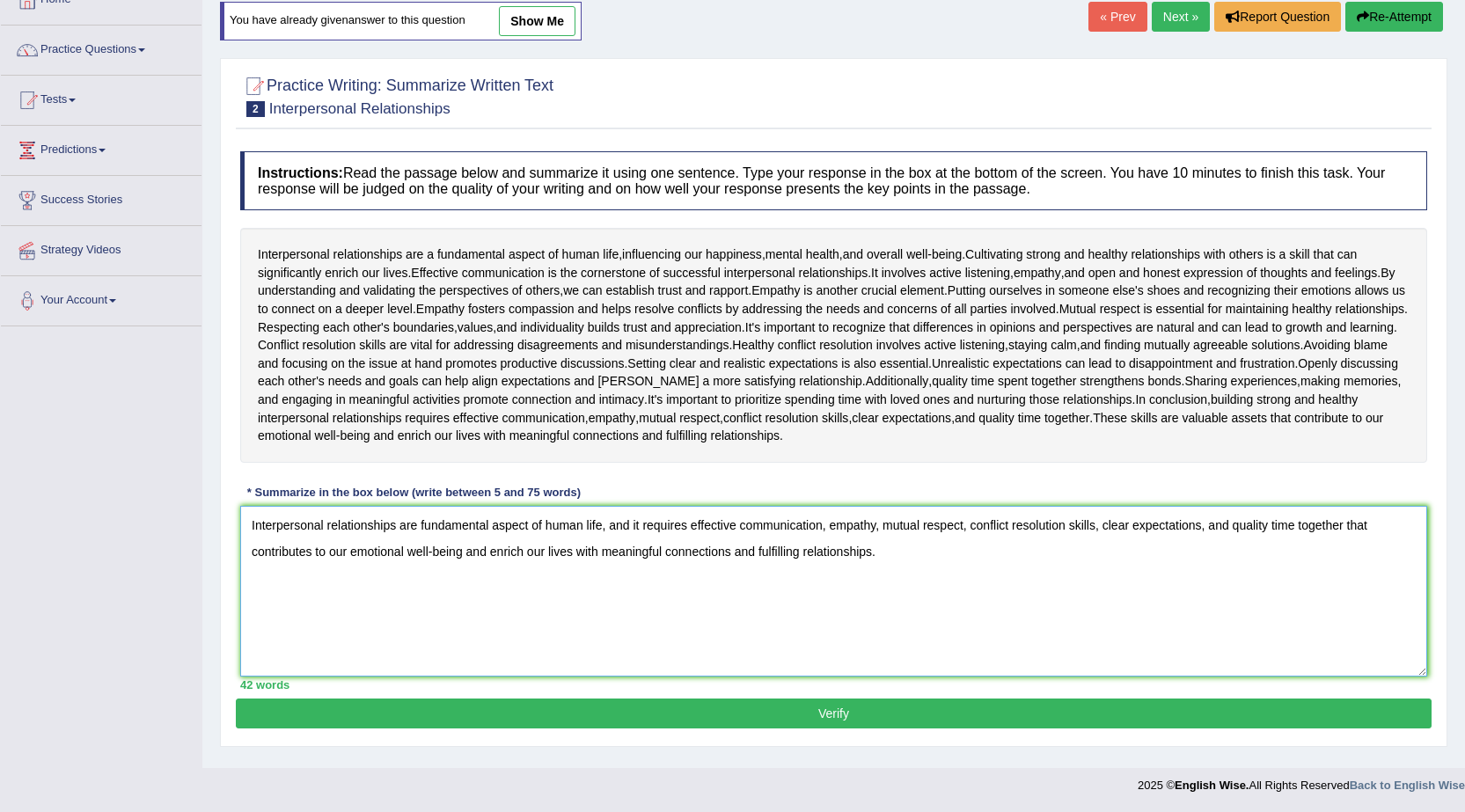
type textarea "Interpersonal relationships are fundamental aspect of human life, and it requir…"
click at [816, 708] on button "Verify" at bounding box center [834, 713] width 1196 height 30
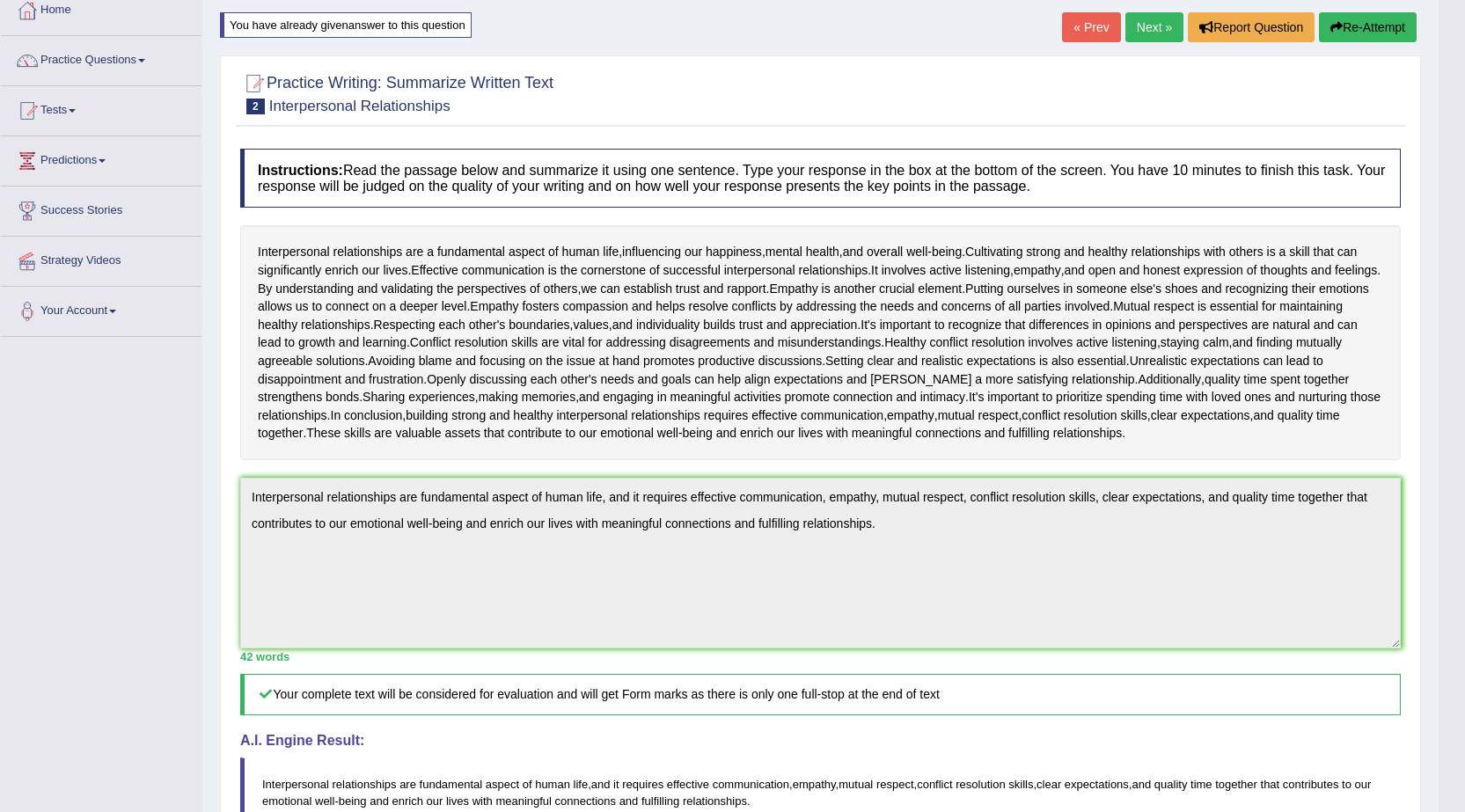
scroll to position [0, 0]
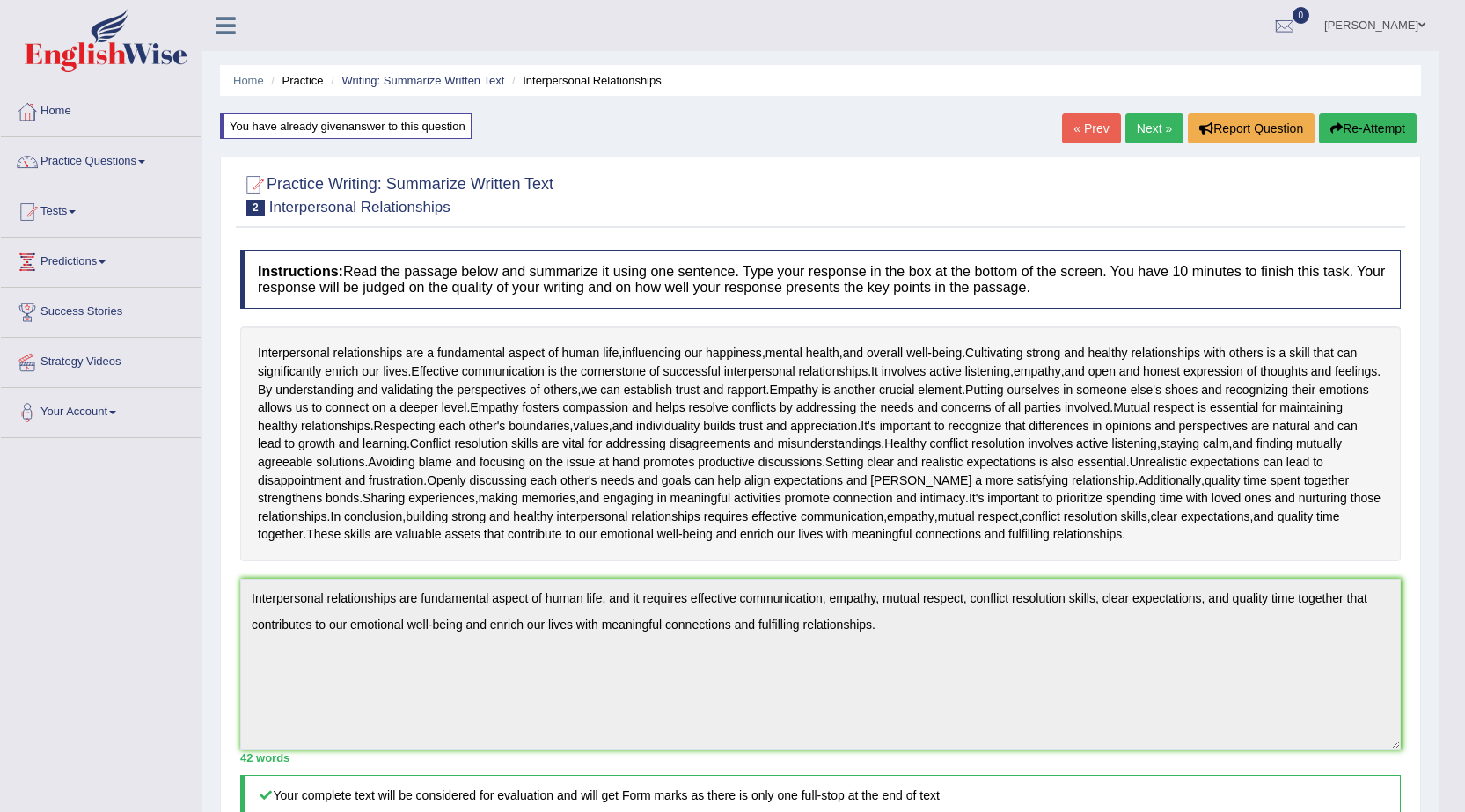
click at [1151, 121] on link "Next »" at bounding box center [1154, 129] width 58 height 30
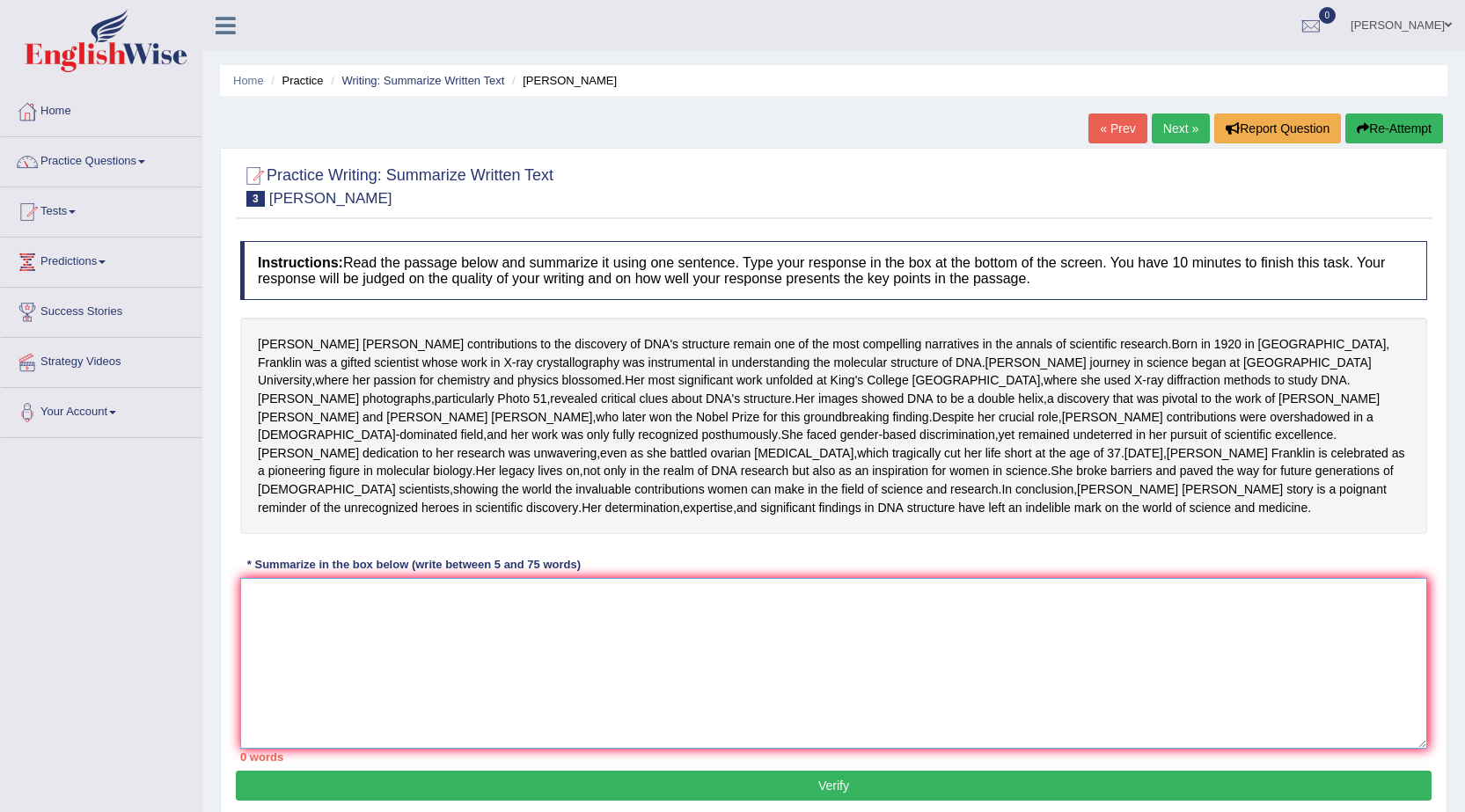
click at [520, 712] on textarea at bounding box center [834, 663] width 1187 height 170
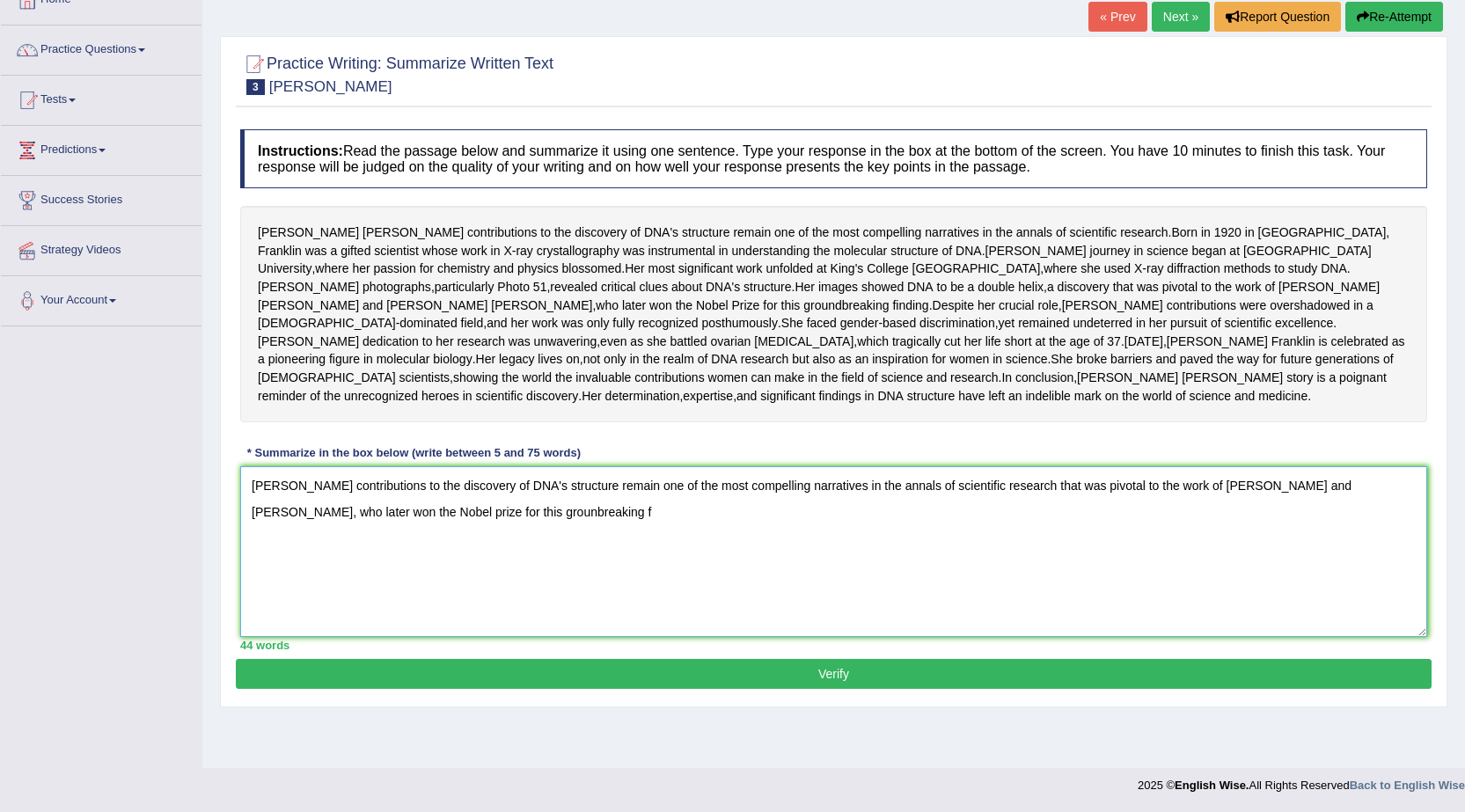
scroll to position [155, 0]
click at [1229, 533] on textarea "[PERSON_NAME] contributions to the discovery of DNA's structure remain one of t…" at bounding box center [834, 551] width 1187 height 170
click at [1231, 537] on textarea "Rosalind Franklin's contributions to the discovery of DNA's structure remain on…" at bounding box center [834, 551] width 1187 height 170
click at [1280, 534] on textarea "Rosalind Franklin's contributions to the discovery of DNA's structure remain on…" at bounding box center [834, 551] width 1187 height 170
click at [996, 564] on textarea "Rosalind Franklin's contributions to the discovery of DNA's structure remain on…" at bounding box center [834, 551] width 1187 height 170
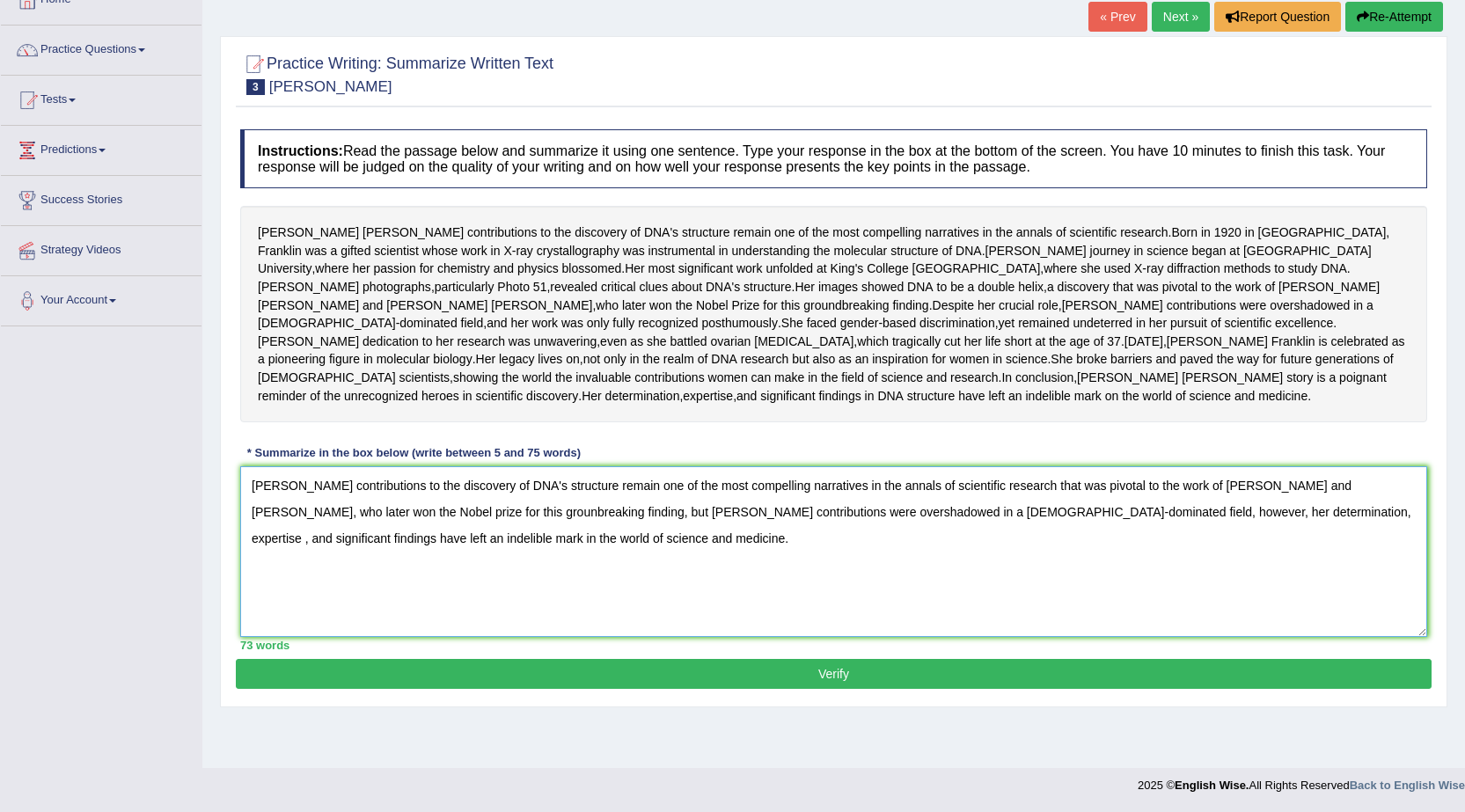
click at [1198, 564] on textarea "Rosalind Franklin's contributions to the discovery of DNA's structure remain on…" at bounding box center [834, 551] width 1187 height 170
click at [337, 587] on textarea "Rosalind Franklin's contributions to the discovery of DNA's structure remain on…" at bounding box center [834, 551] width 1187 height 170
type textarea "Rosalind Franklin's contributions to the discovery of DNA's structure remain on…"
click at [695, 688] on button "Verify" at bounding box center [834, 674] width 1196 height 30
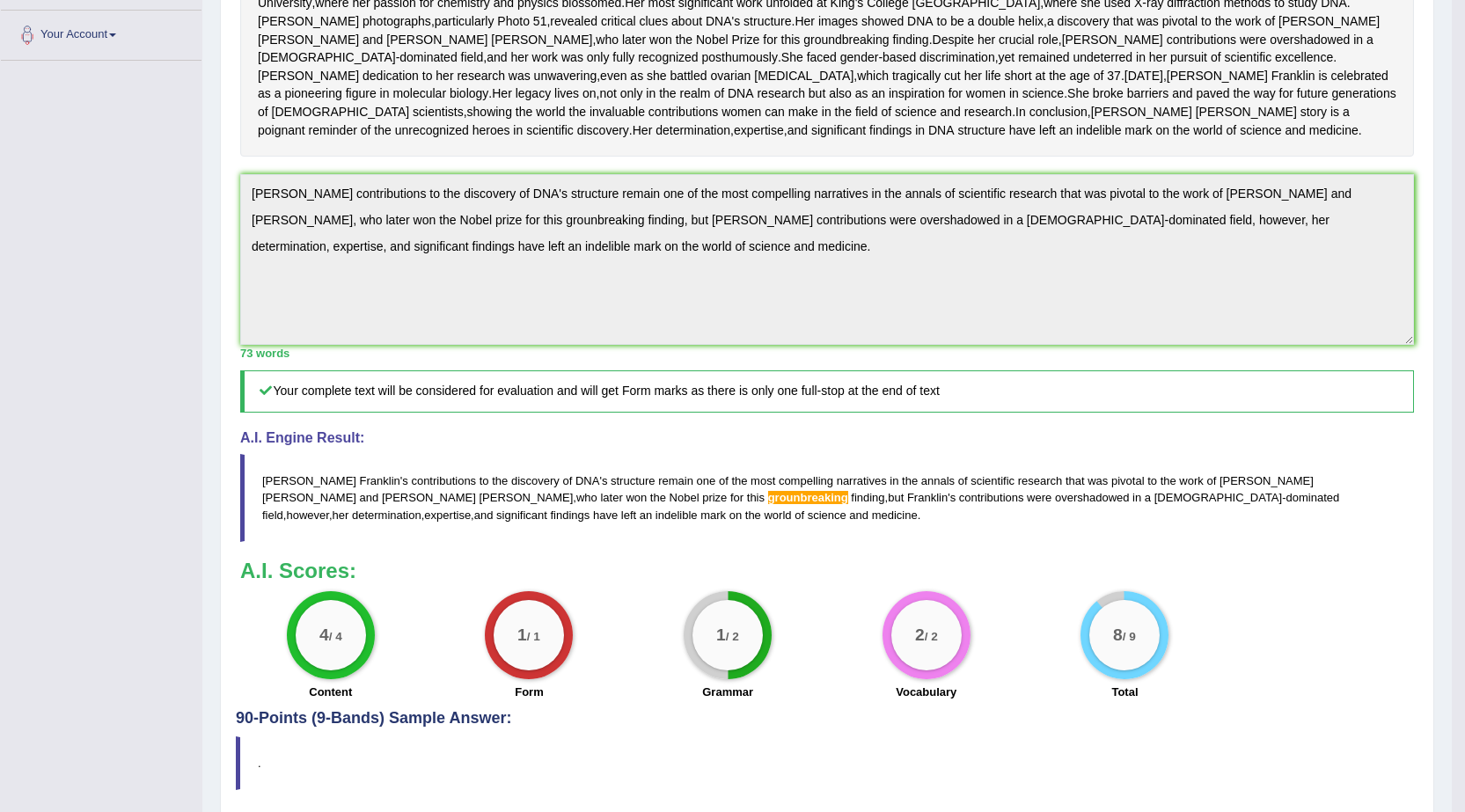
scroll to position [408, 0]
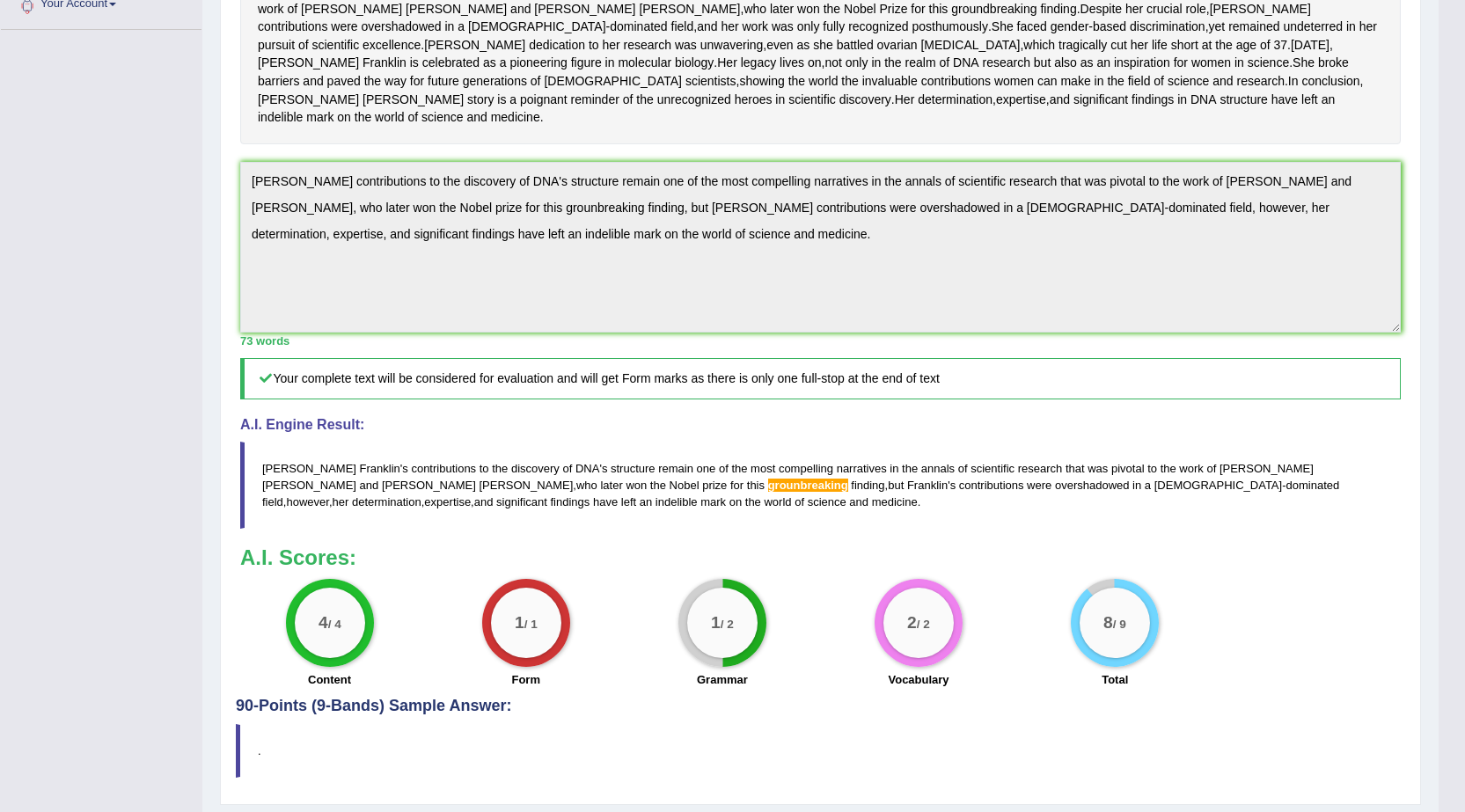
click at [769, 492] on span "grounbreaking" at bounding box center [808, 485] width 80 height 14
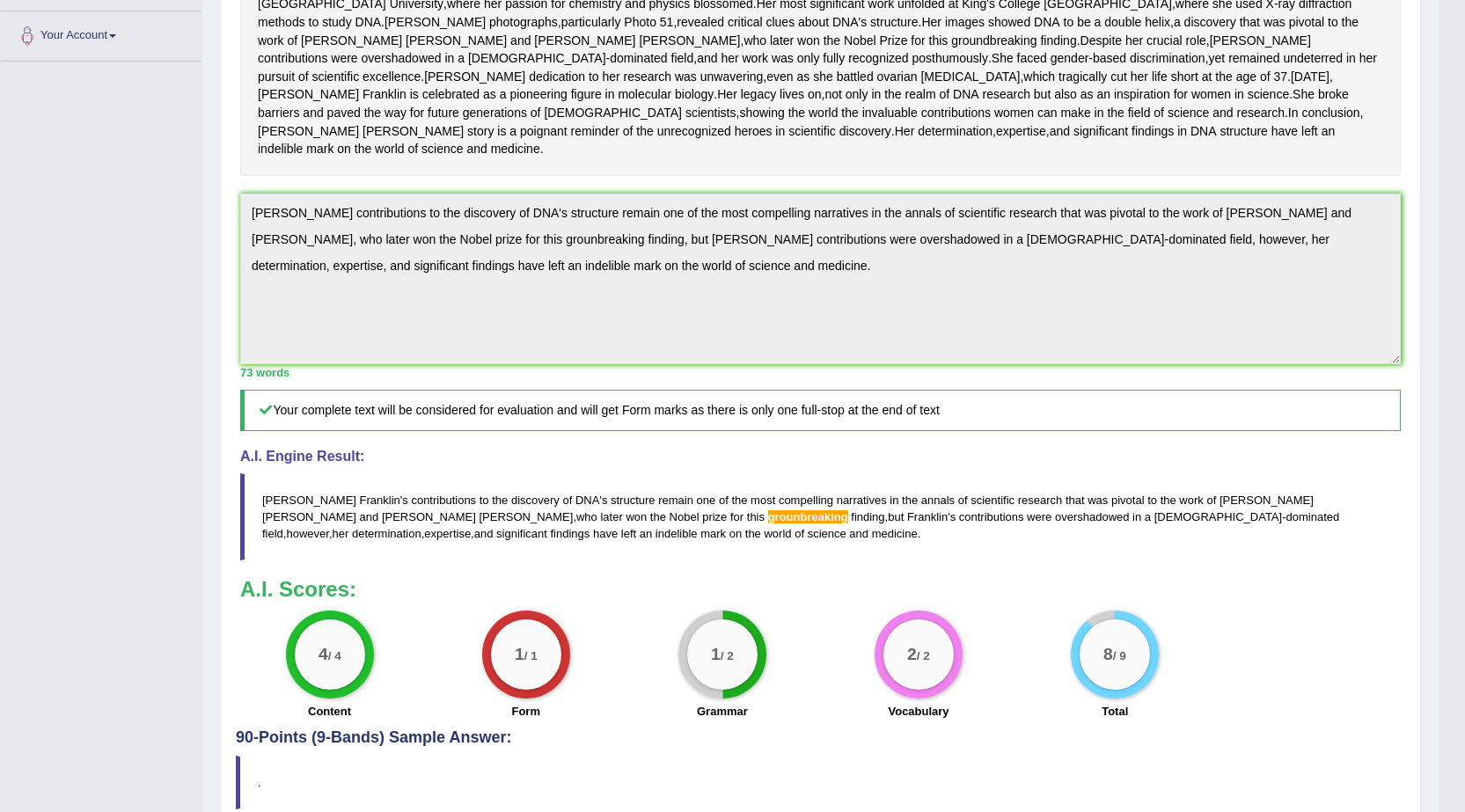
scroll to position [531, 0]
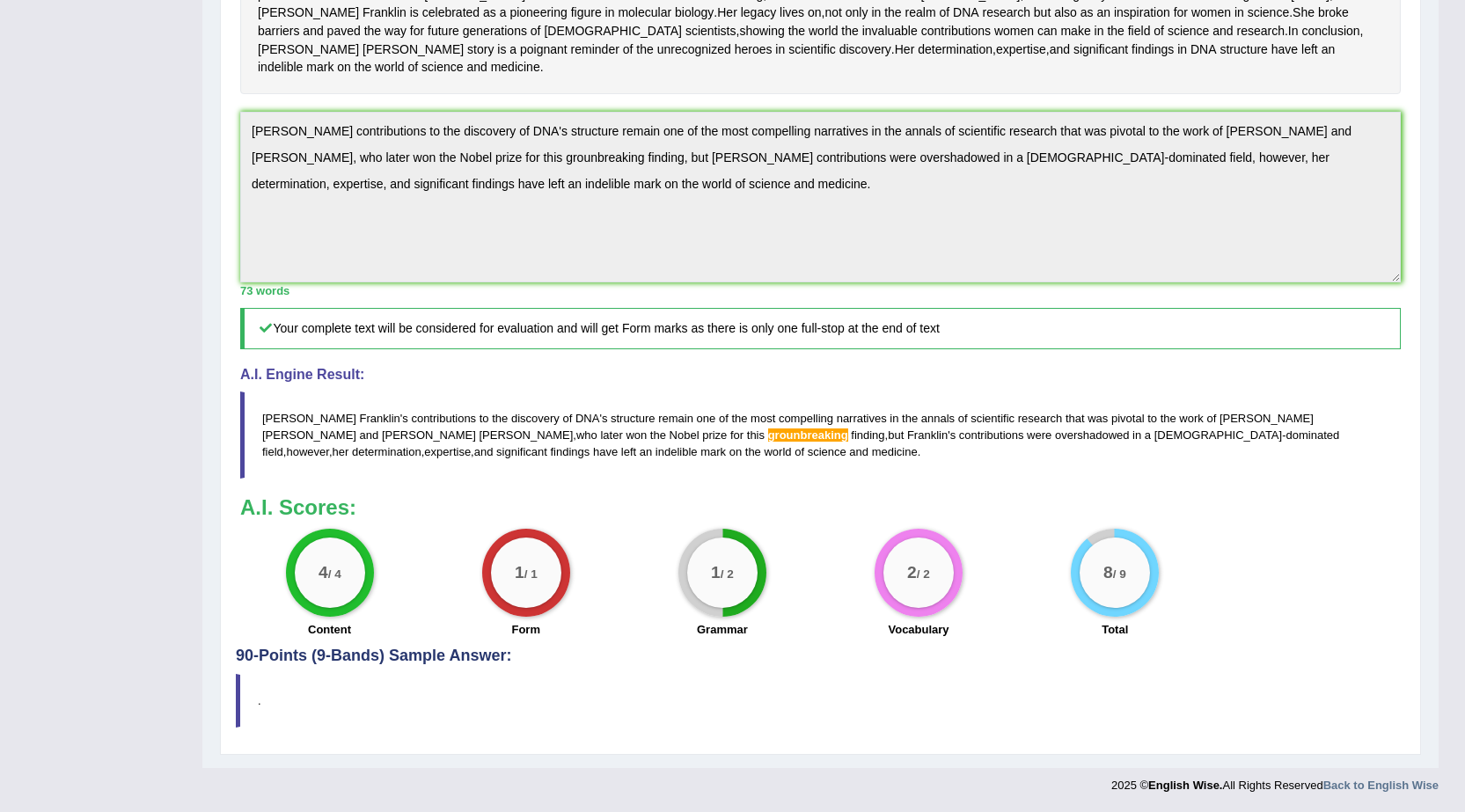
click at [769, 437] on span "grounbreaking" at bounding box center [808, 435] width 80 height 14
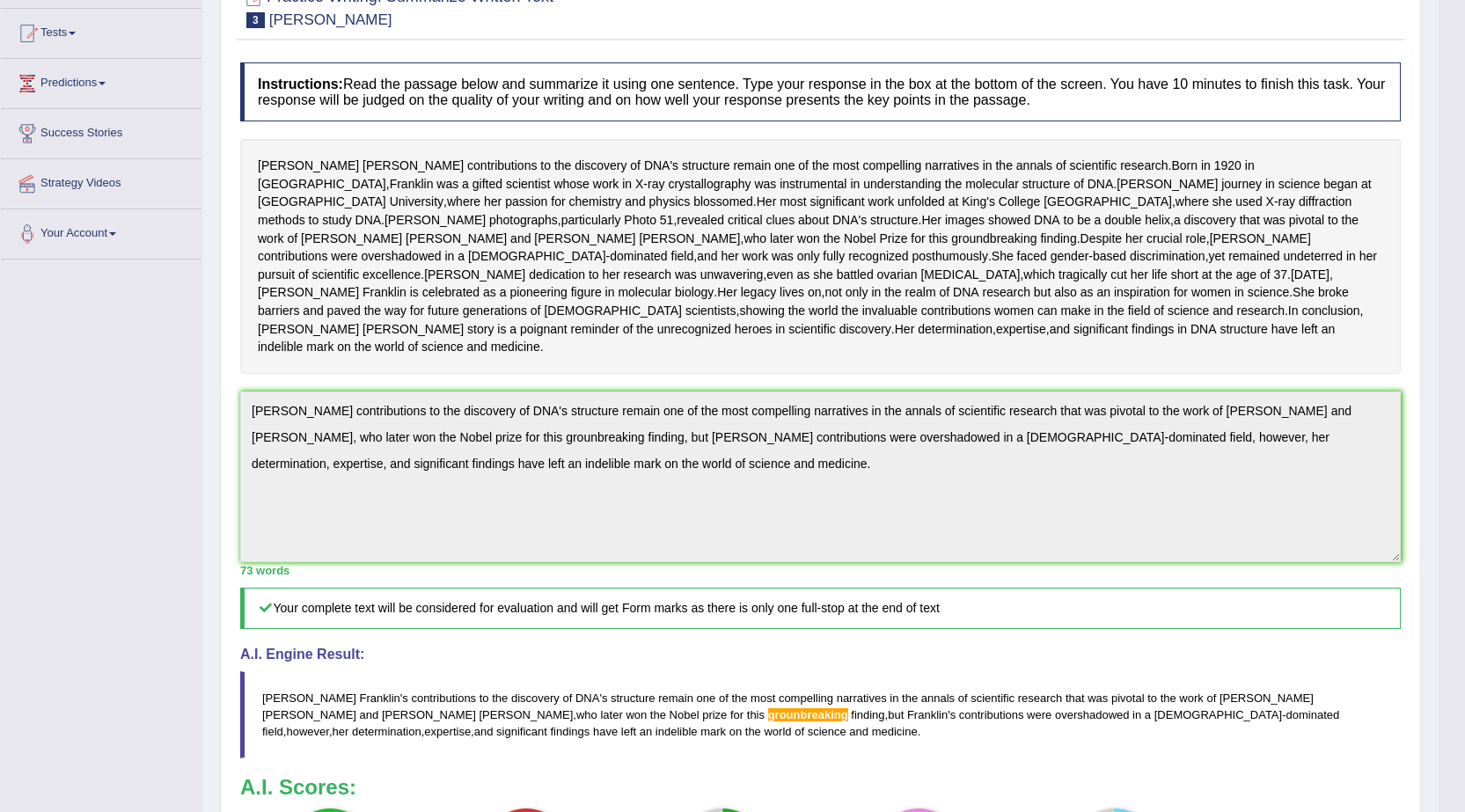
scroll to position [0, 0]
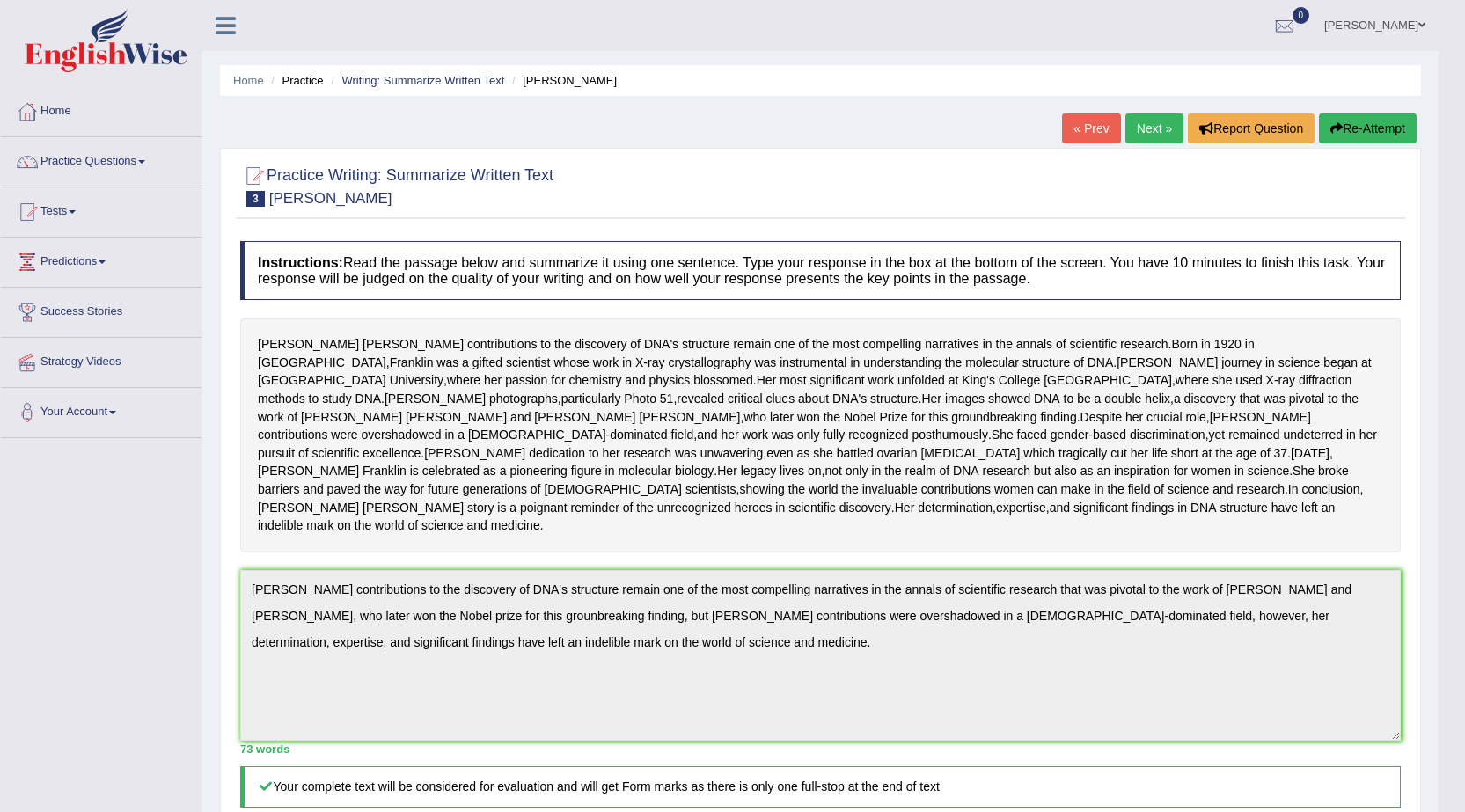
click at [1393, 26] on link "Navjeet Kaur" at bounding box center [1374, 22] width 128 height 46
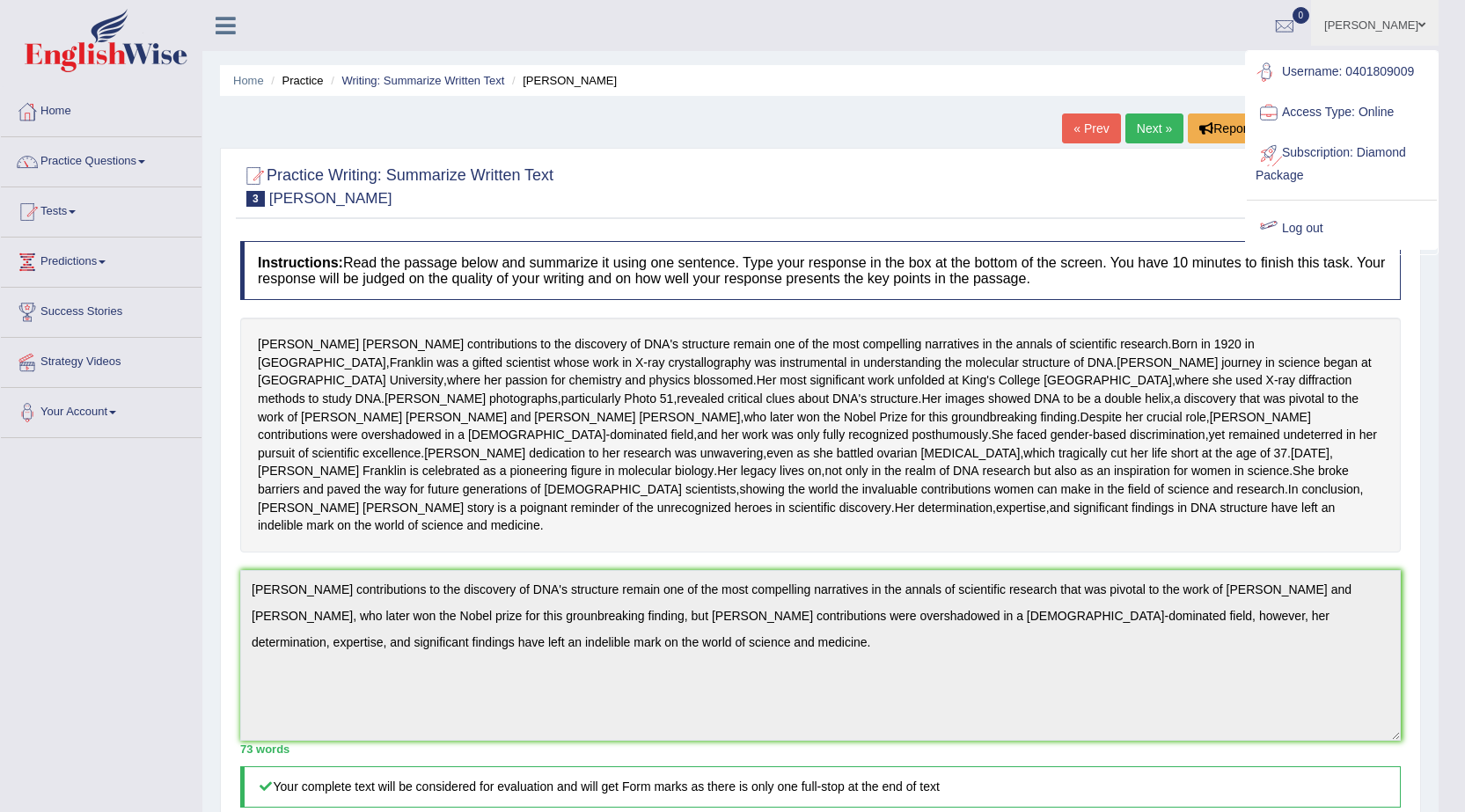
click at [1307, 226] on link "Log out" at bounding box center [1341, 229] width 190 height 41
